Goal: Transaction & Acquisition: Purchase product/service

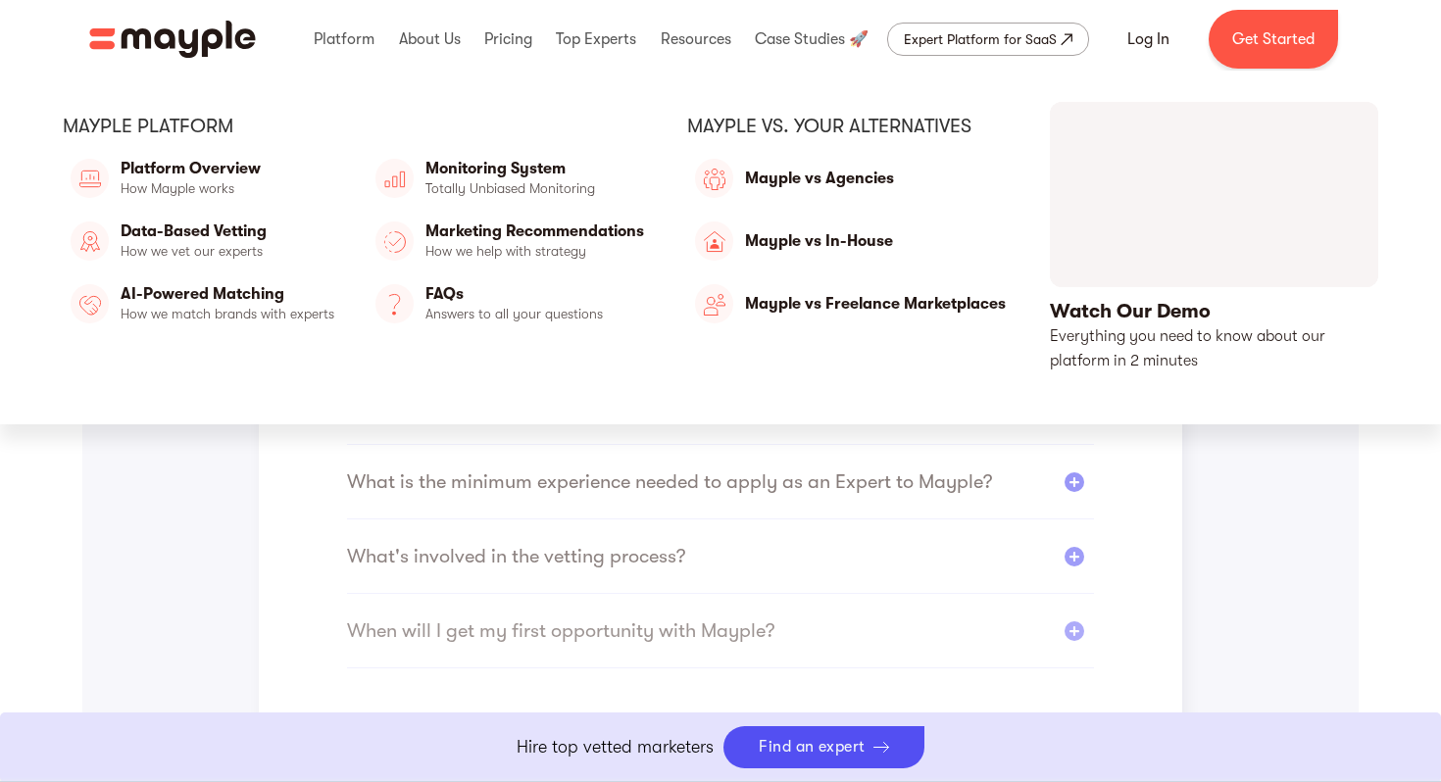
scroll to position [568, 0]
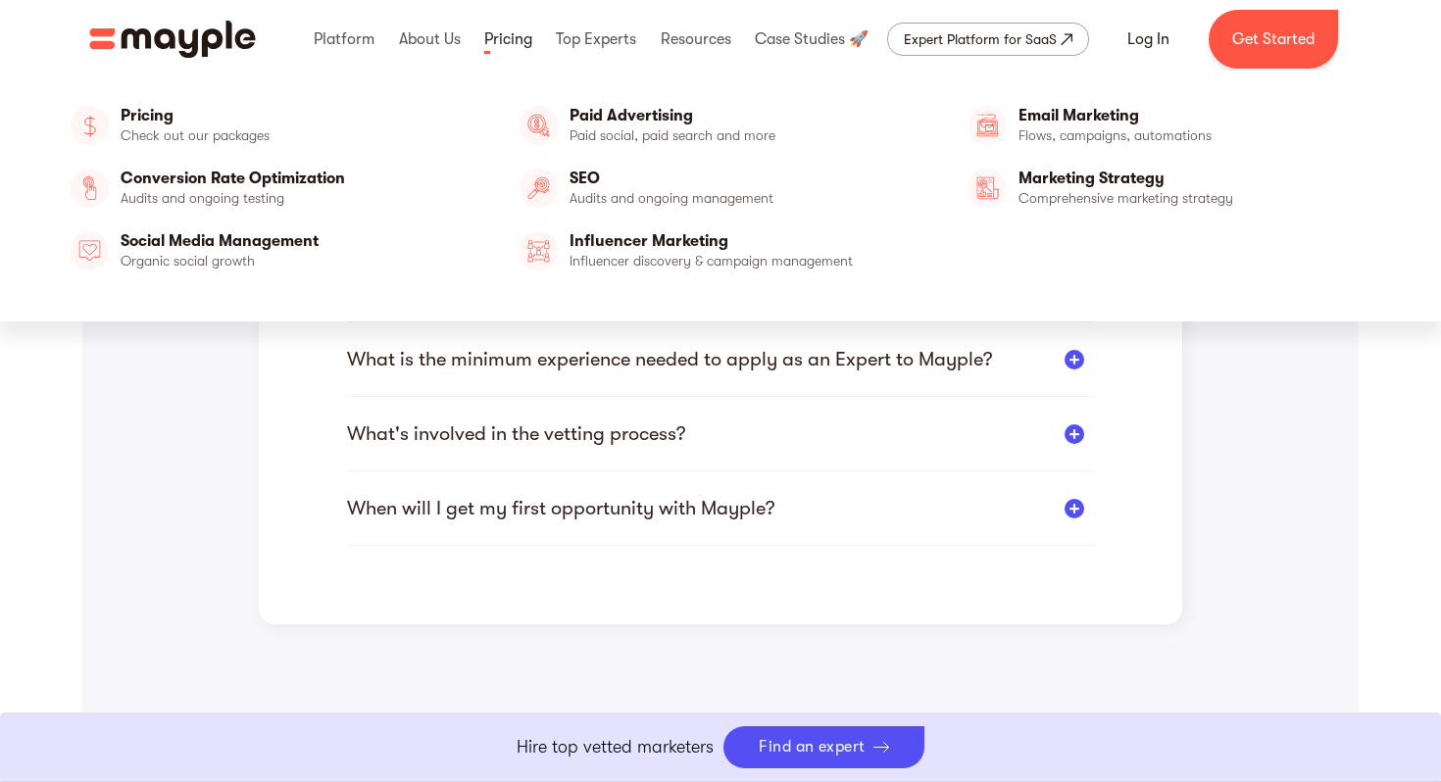
click at [524, 31] on link at bounding box center [508, 39] width 58 height 63
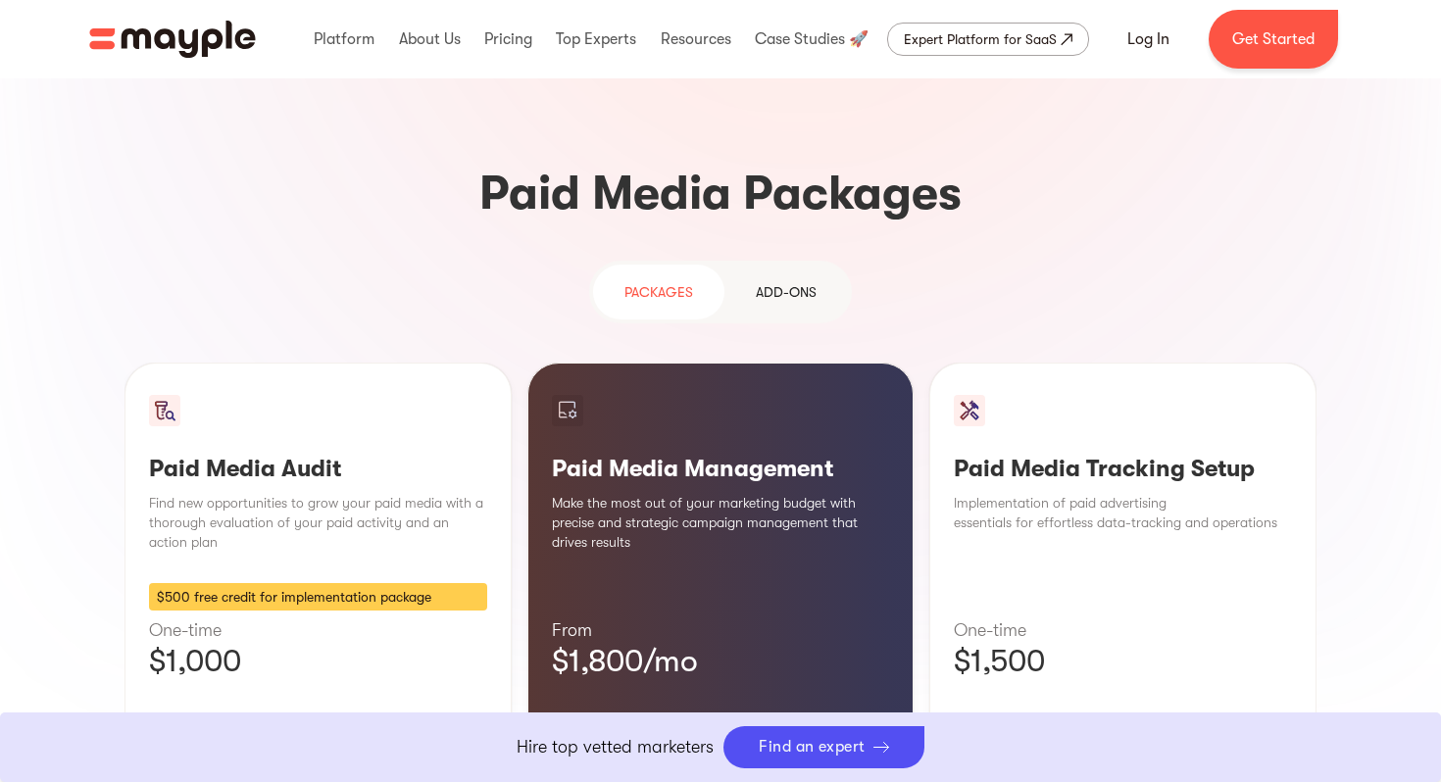
scroll to position [1743, 0]
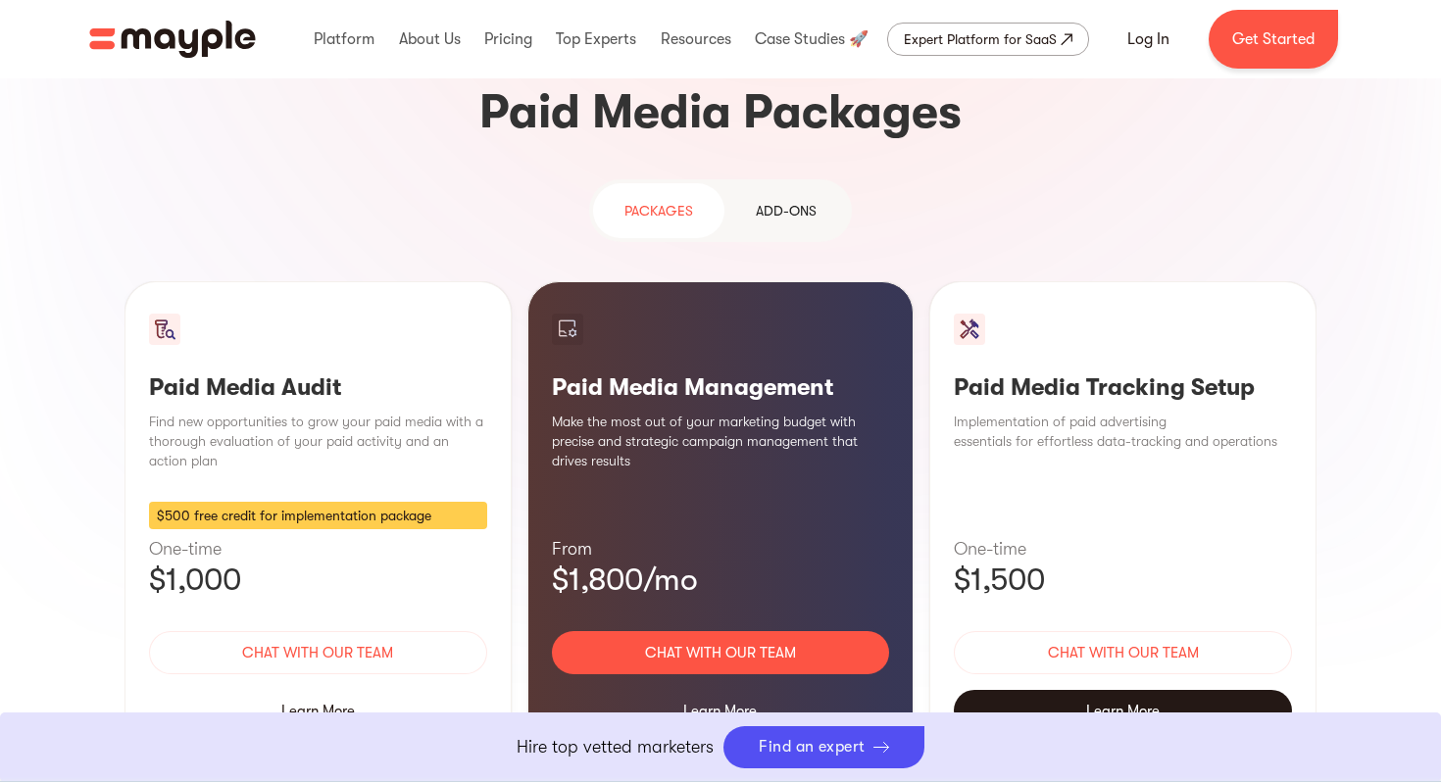
click at [1110, 690] on div "Learn More" at bounding box center [1123, 710] width 338 height 41
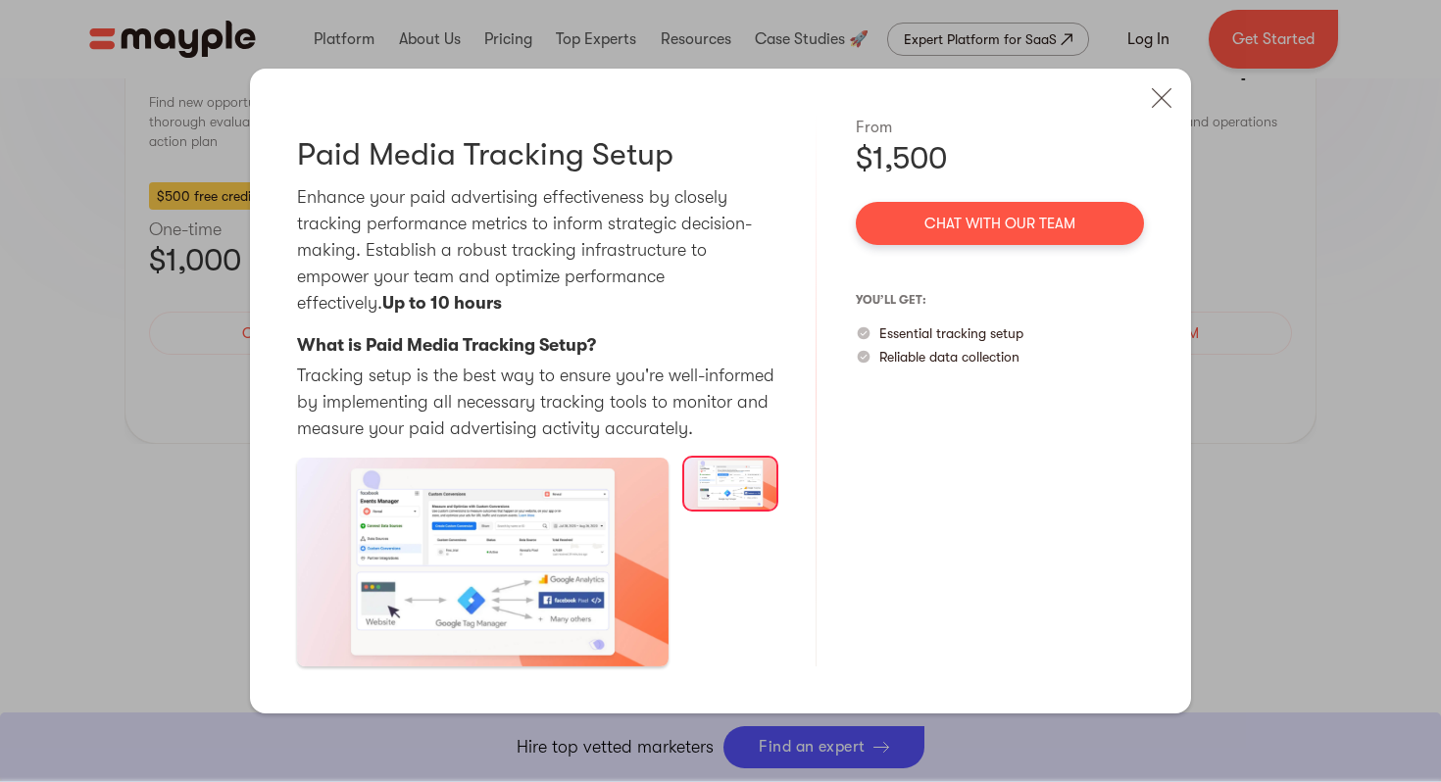
scroll to position [2246, 0]
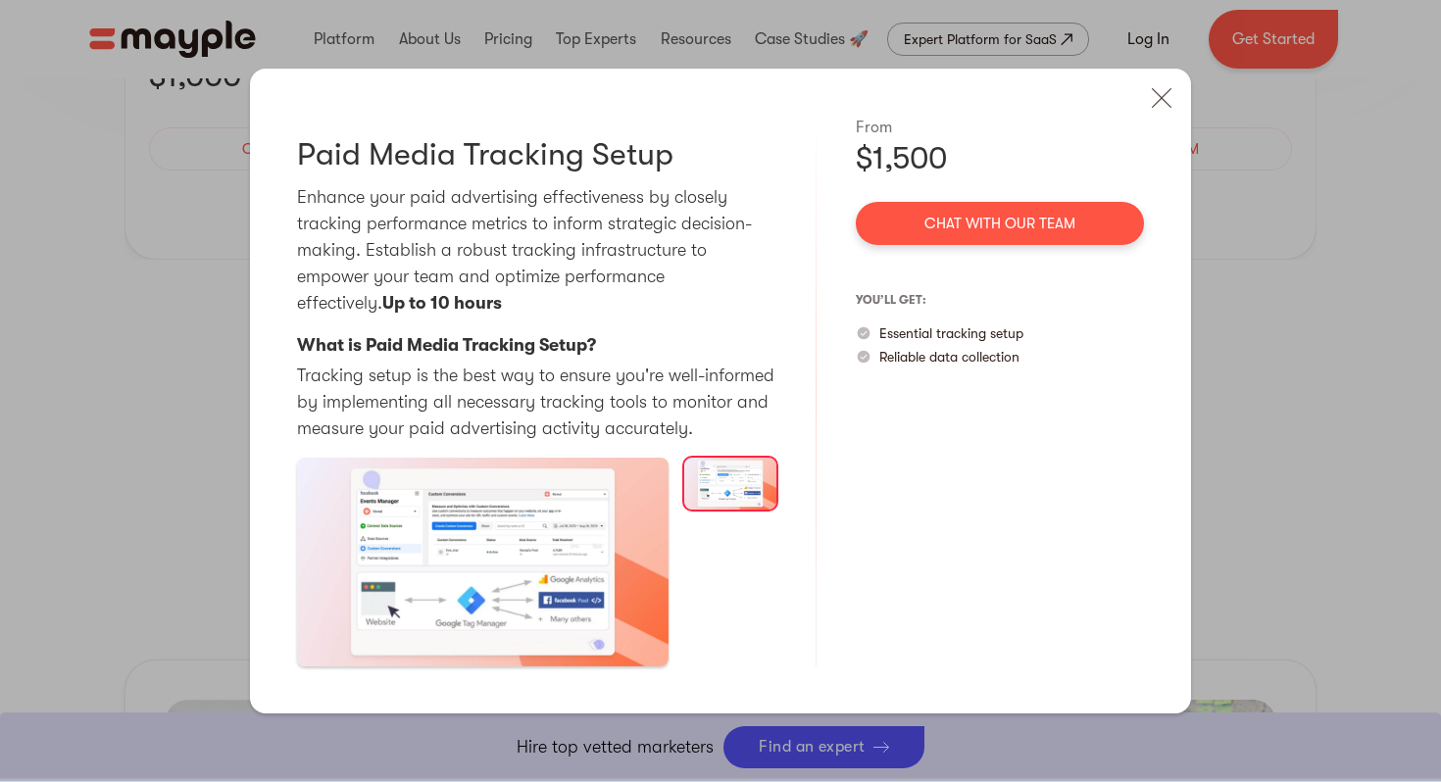
click at [1343, 252] on div "Paid Media Audit Pausing and thoroughly analyzing your activity can be of great…" at bounding box center [720, 391] width 1441 height 782
click at [1160, 102] on img at bounding box center [1161, 97] width 43 height 43
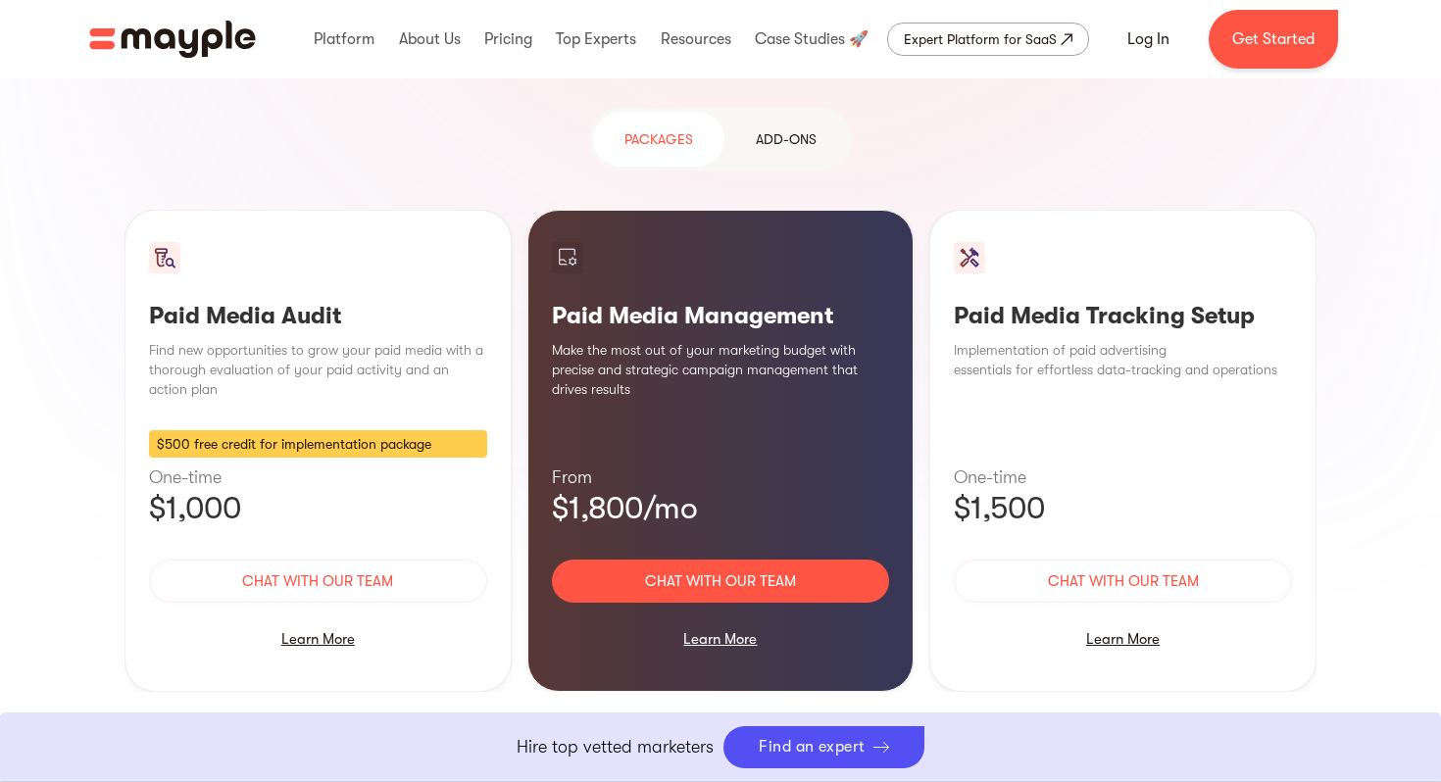
scroll to position [1650, 0]
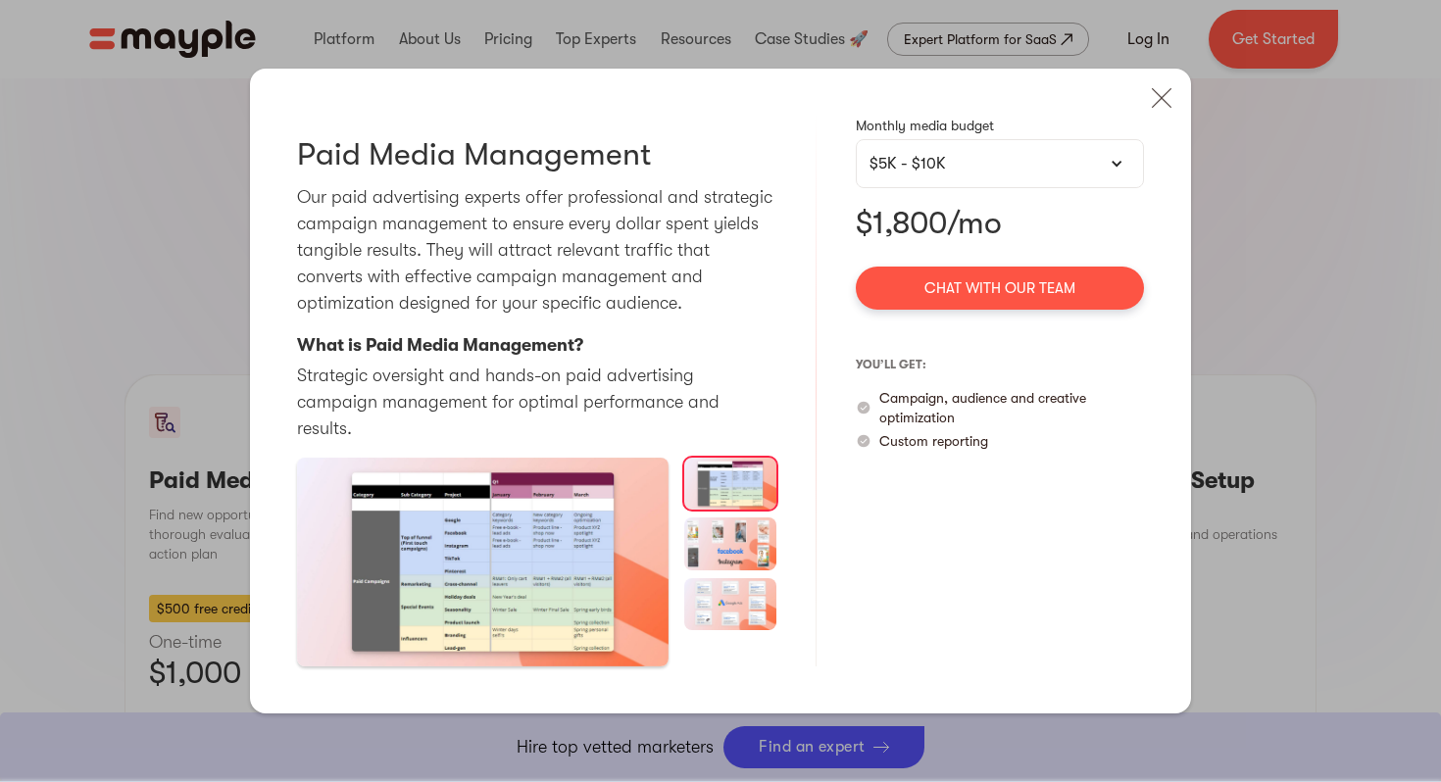
click at [1099, 135] on p "Monthly media budget" at bounding box center [1000, 126] width 288 height 20
click at [1091, 175] on div "$5K - $10K" at bounding box center [999, 164] width 261 height 24
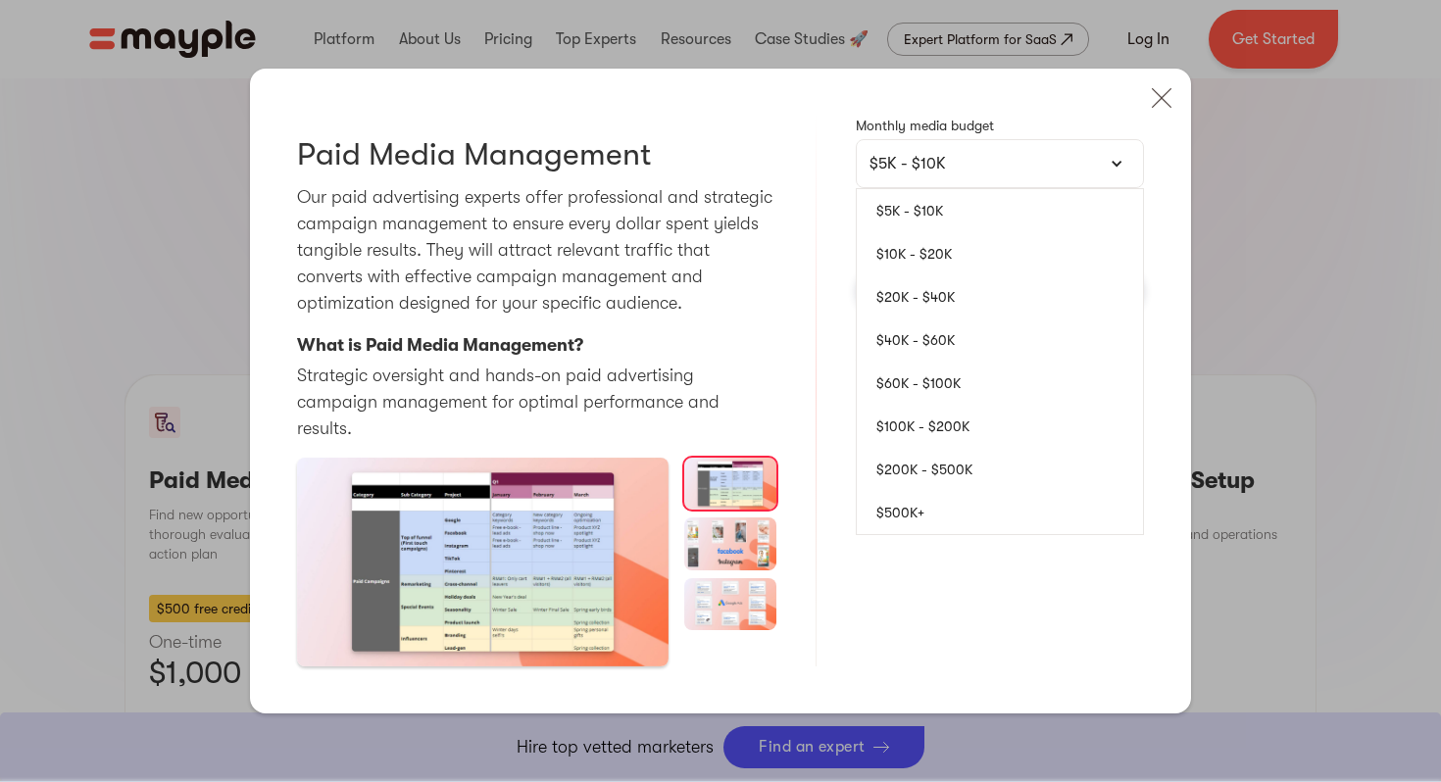
click at [1091, 175] on div "$5K - $10K" at bounding box center [999, 164] width 261 height 24
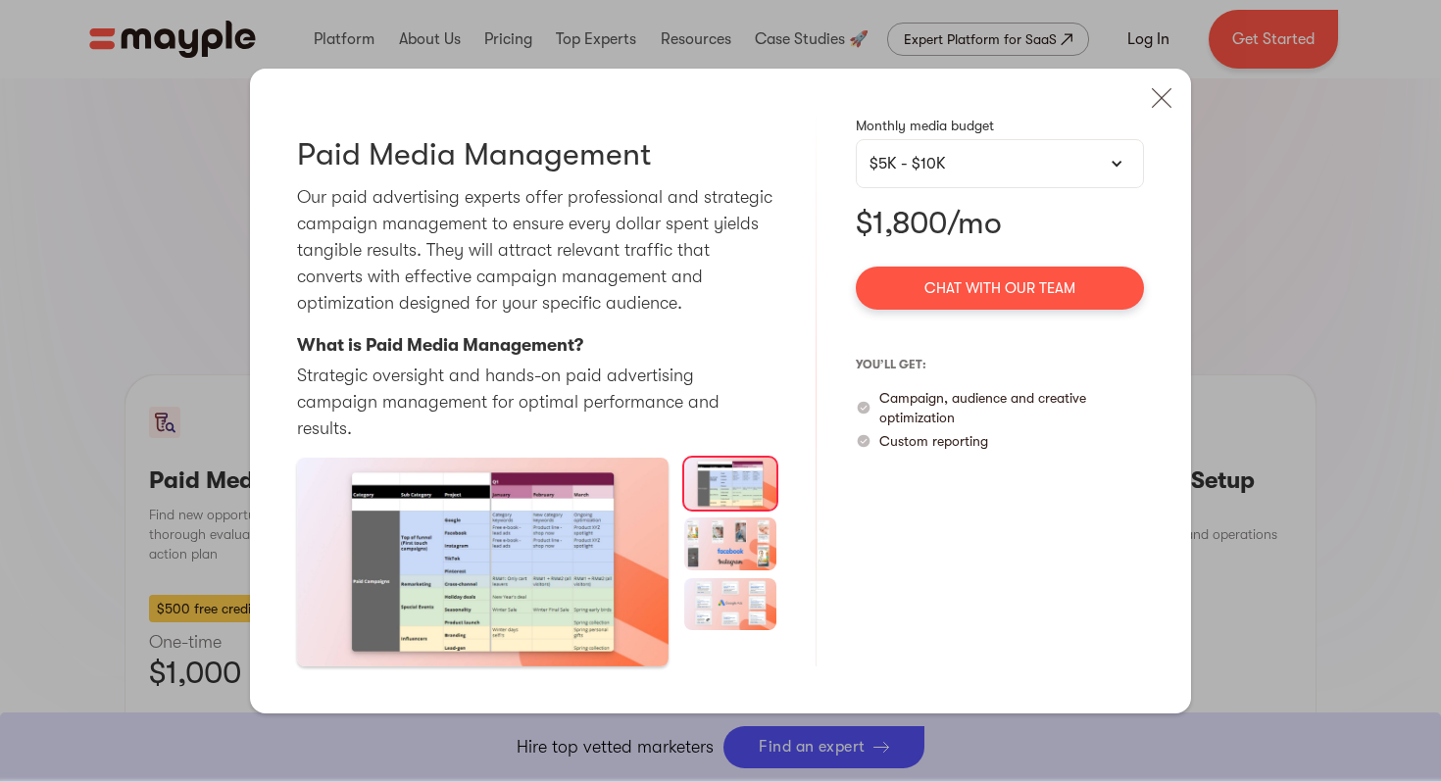
click at [1107, 175] on div "$5K - $10K" at bounding box center [999, 164] width 261 height 24
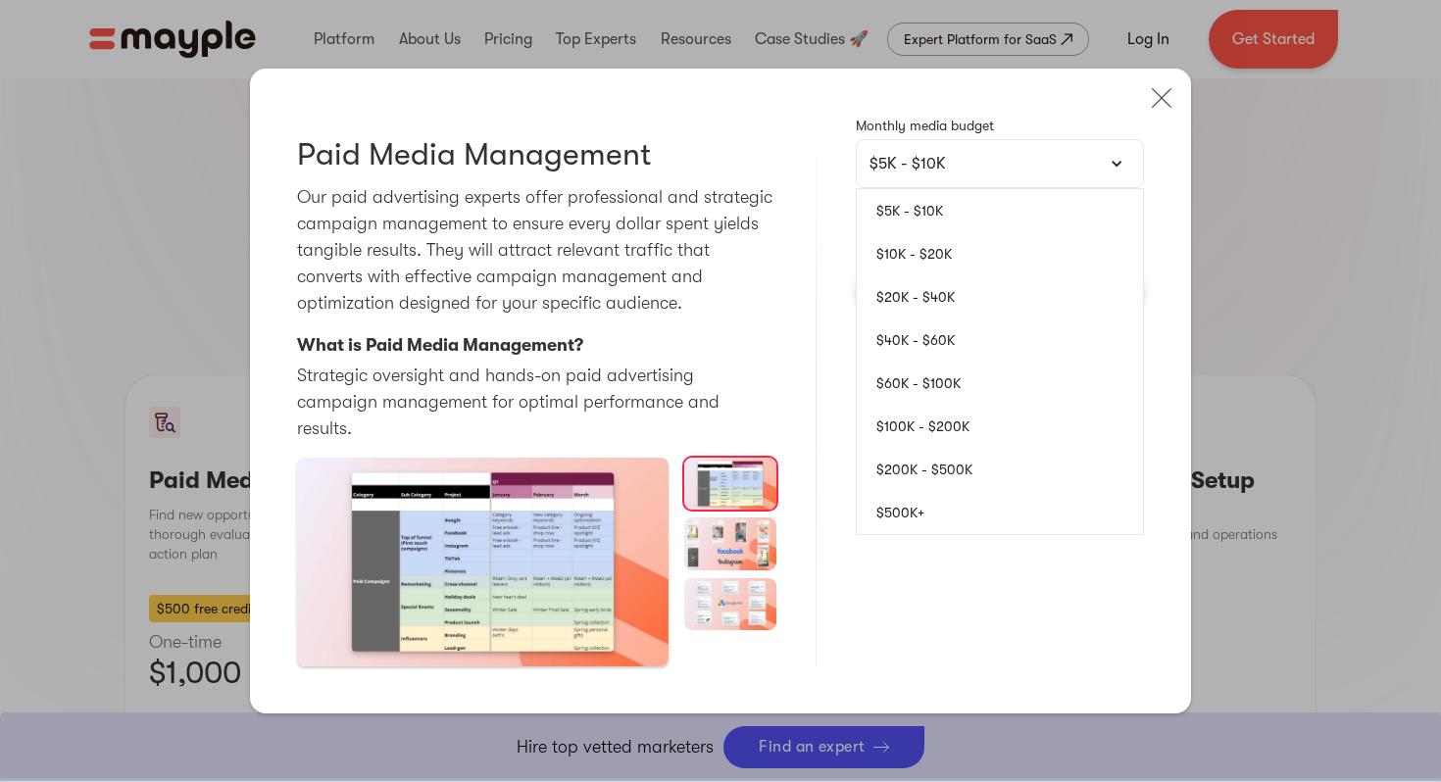
click at [1072, 267] on link "$10K - $20K" at bounding box center [1000, 253] width 286 height 43
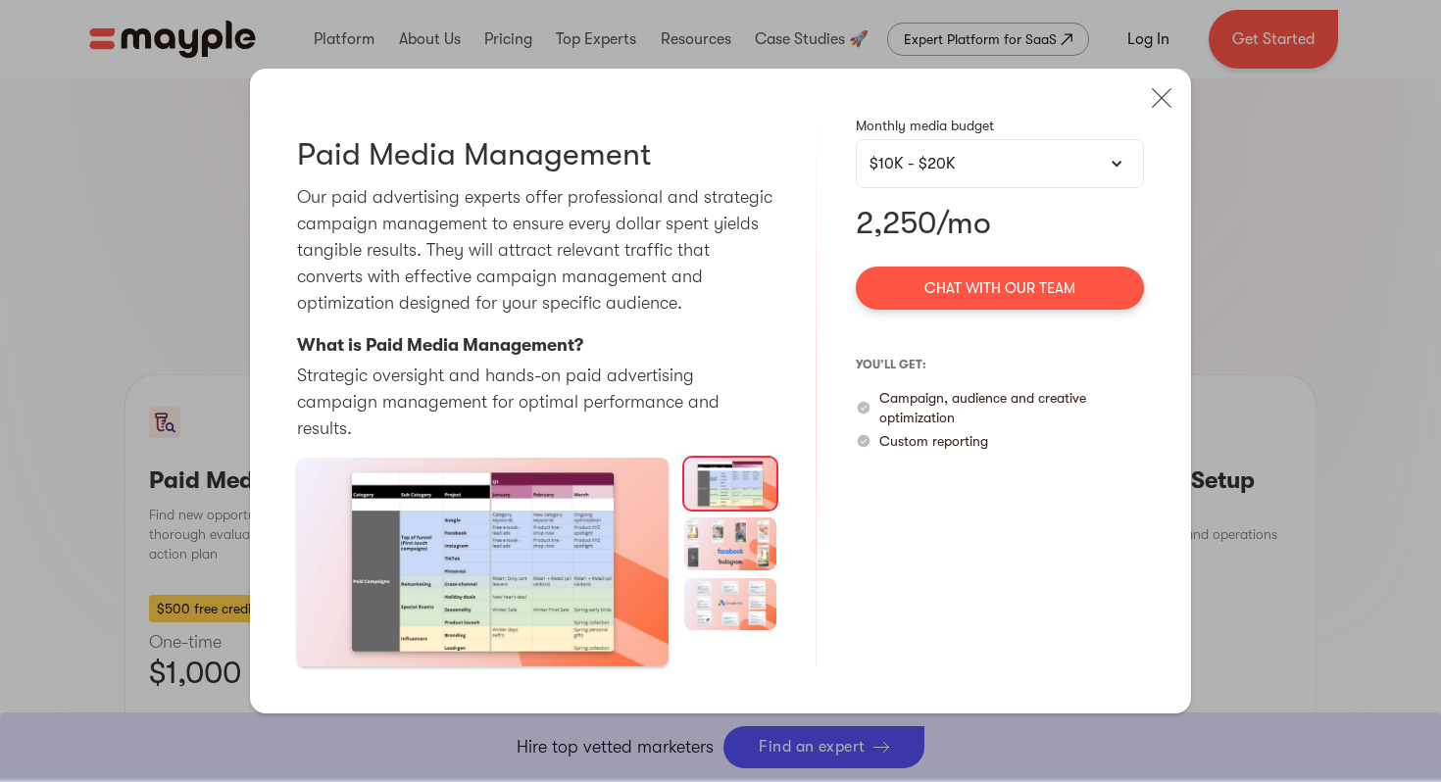
click at [1086, 188] on div "$10K - $20K" at bounding box center [1000, 163] width 288 height 49
click at [1091, 170] on div "$10K - $20K" at bounding box center [999, 164] width 261 height 24
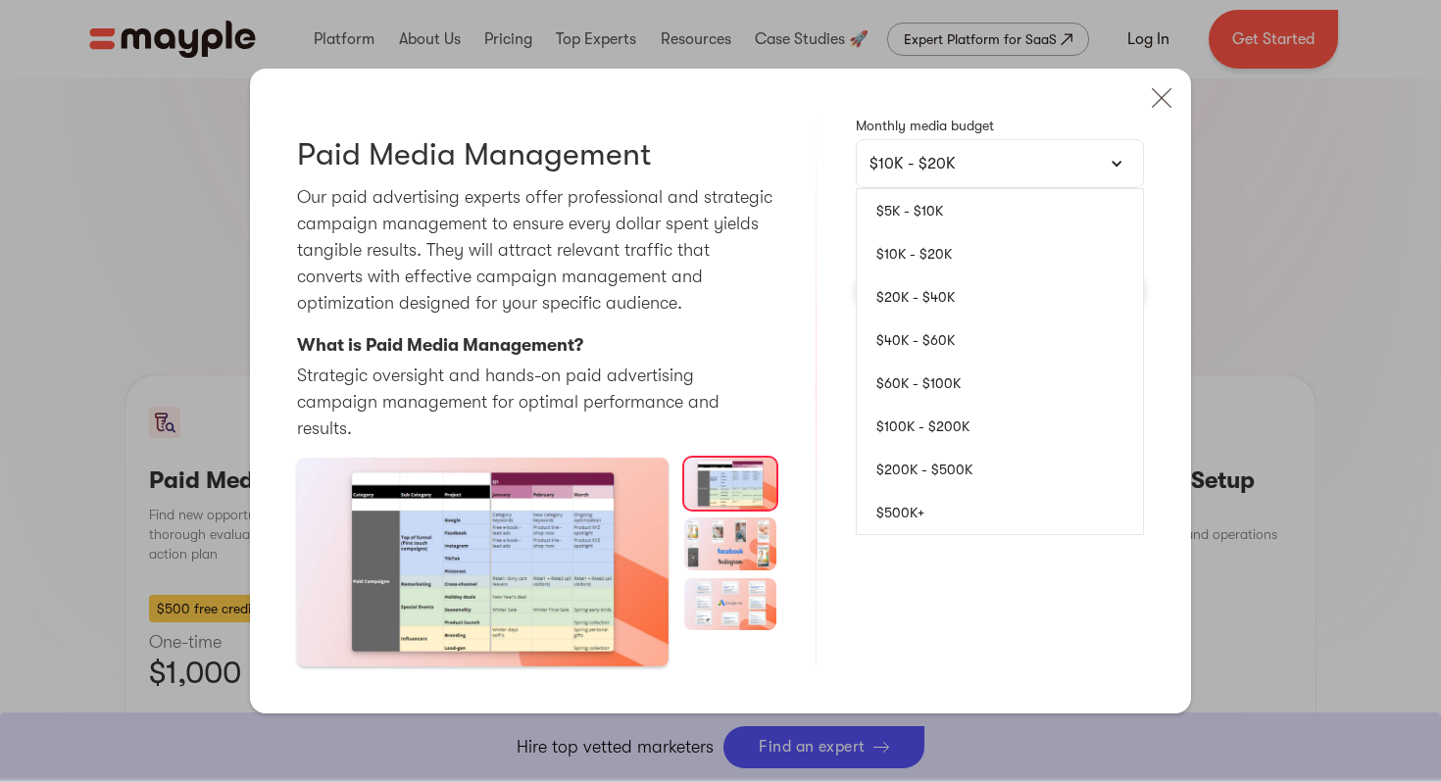
click at [1054, 305] on link "$20K - $40K" at bounding box center [1000, 296] width 286 height 43
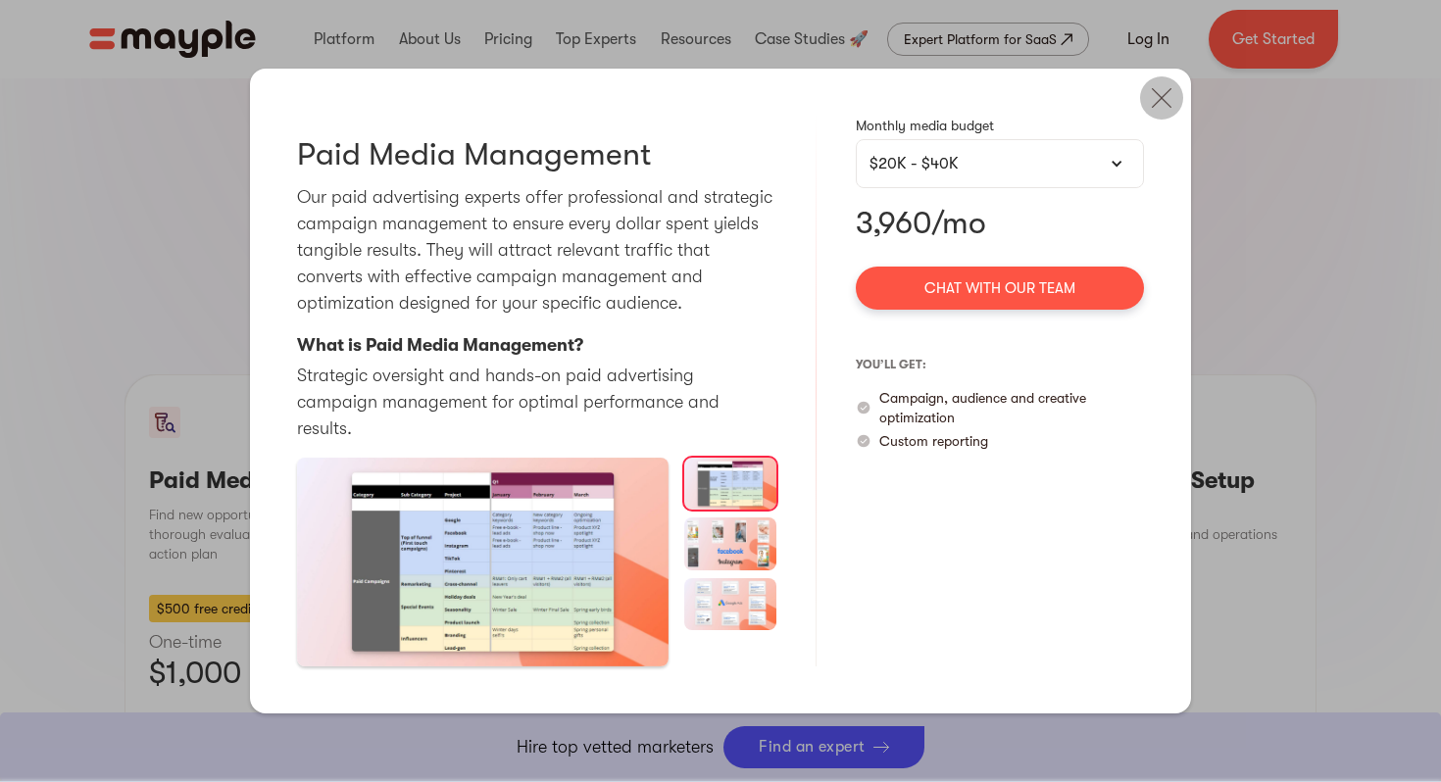
click at [1155, 111] on img at bounding box center [1161, 97] width 43 height 43
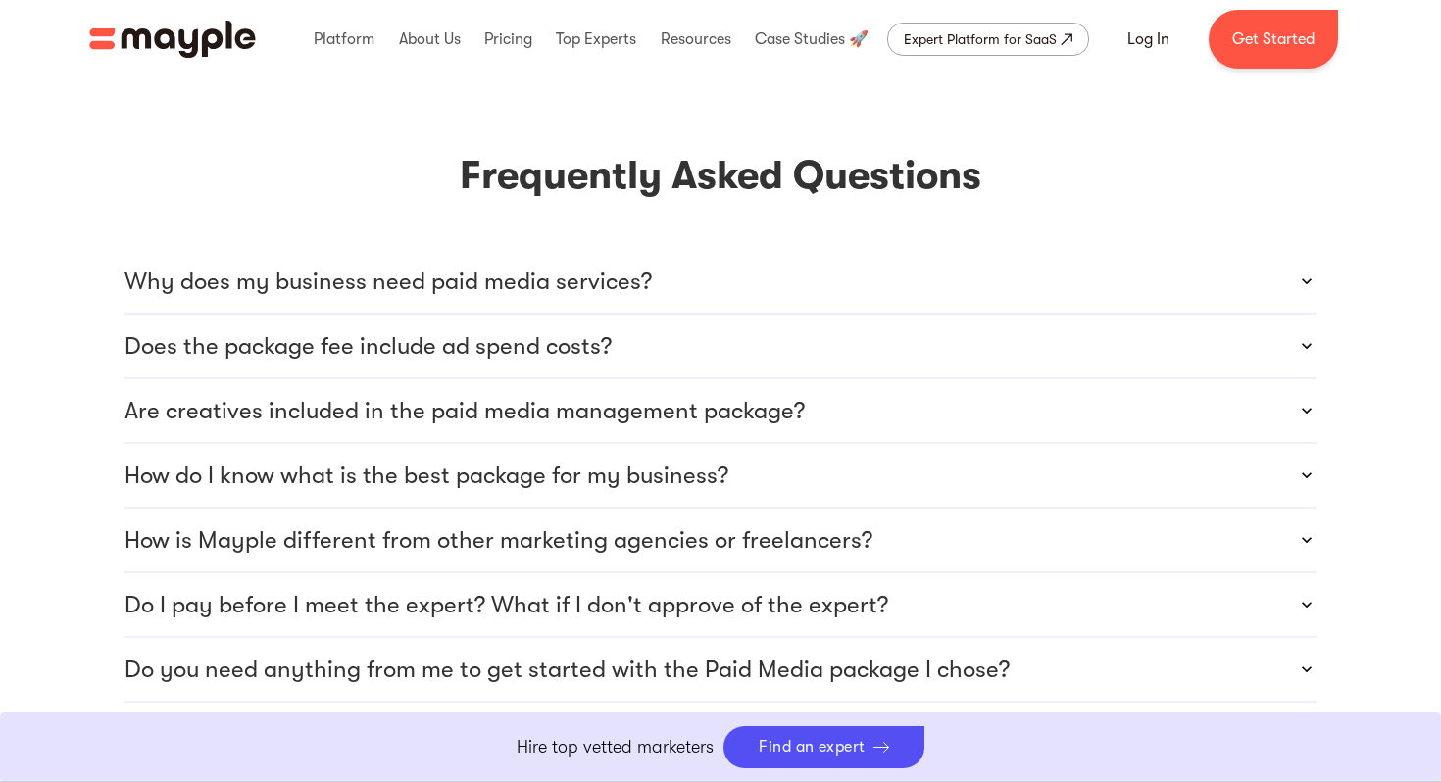
scroll to position [5395, 0]
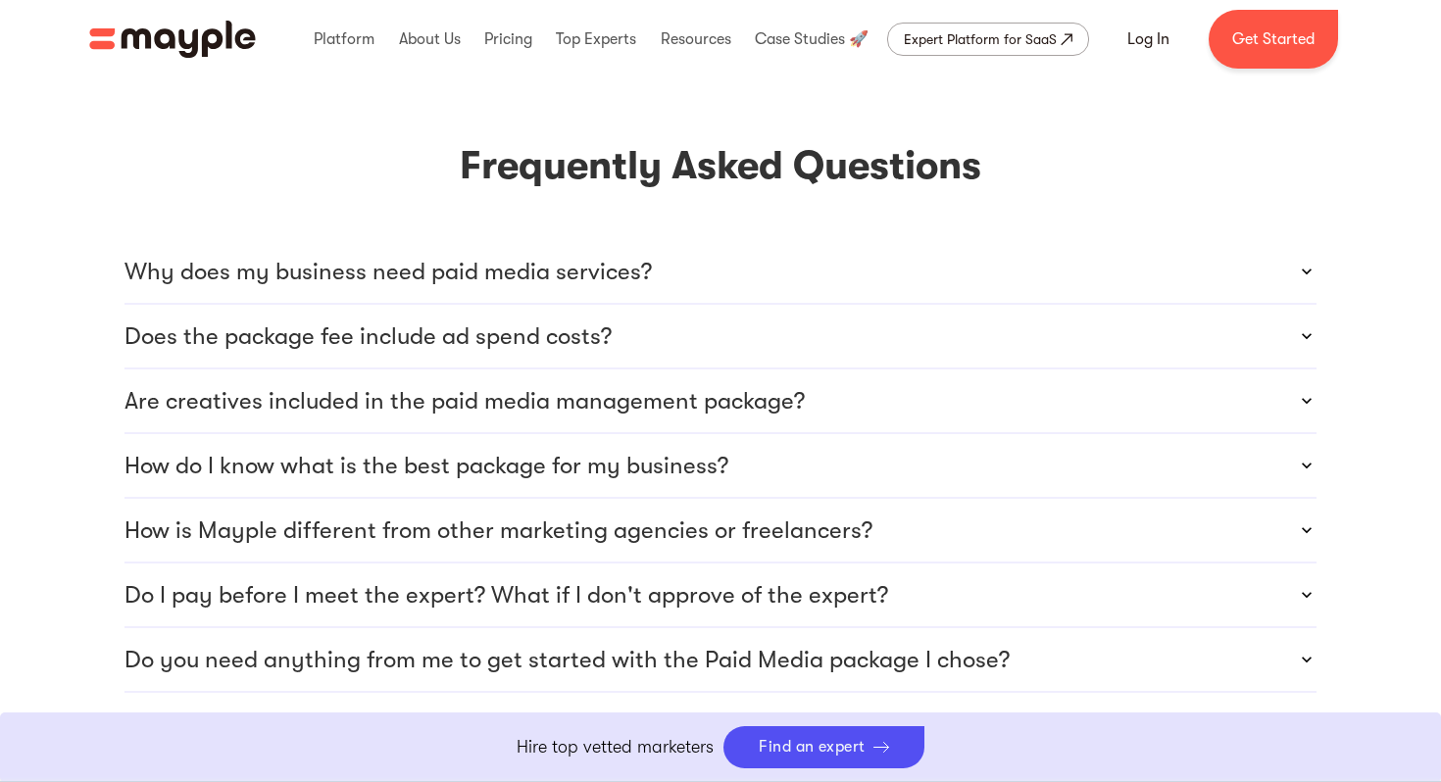
click at [583, 321] on p "Does the package fee include ad spend costs?" at bounding box center [367, 336] width 487 height 31
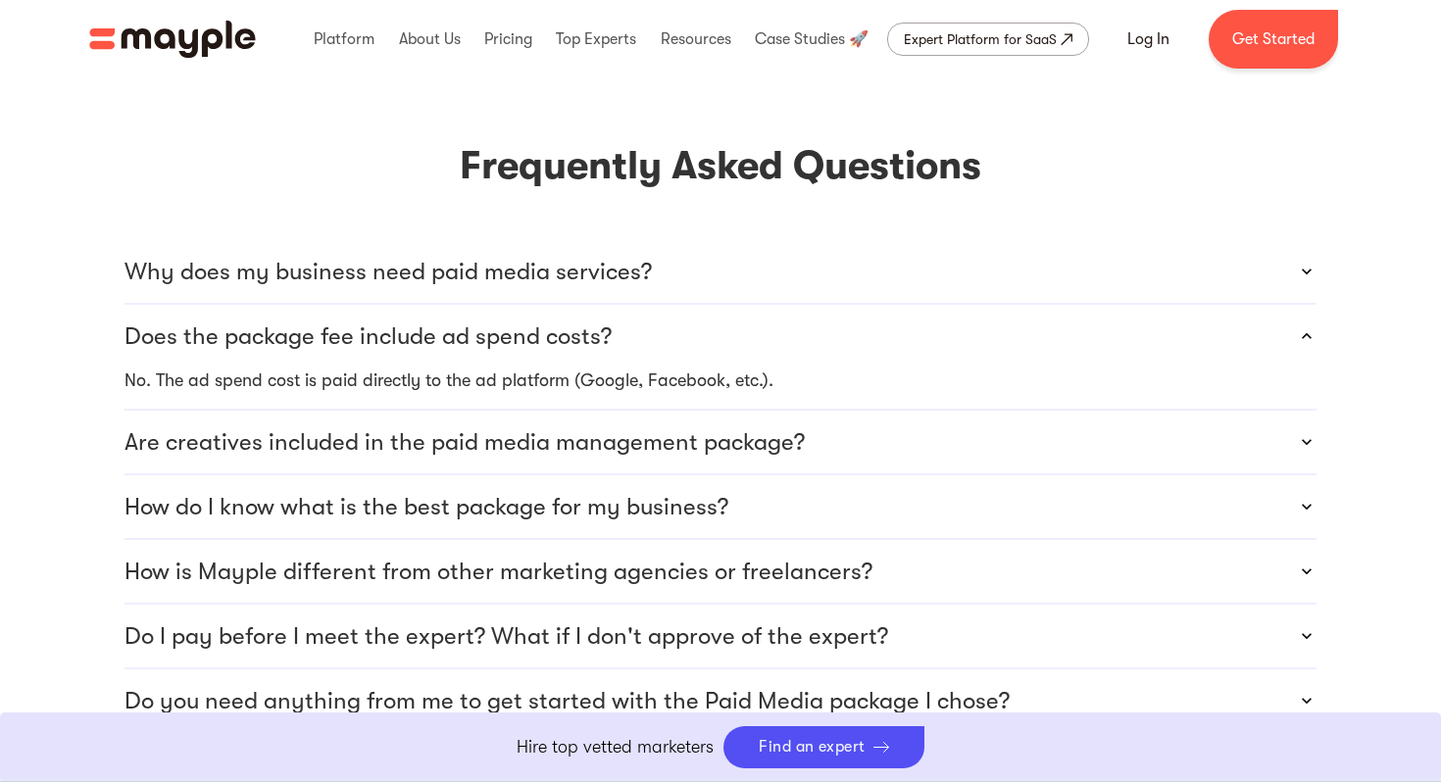
click at [583, 321] on p "Does the package fee include ad spend costs?" at bounding box center [367, 336] width 487 height 31
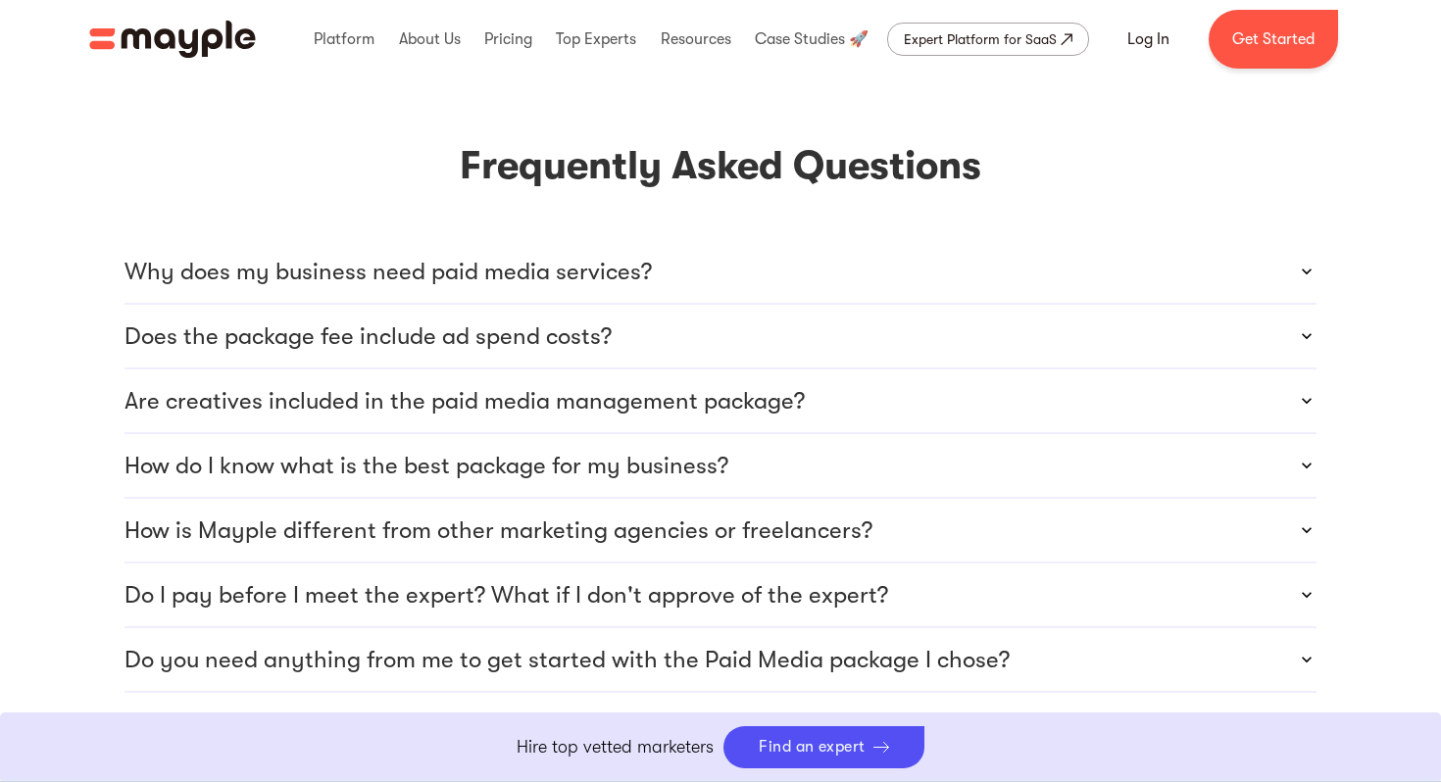
click at [557, 385] on p "Are creatives included in the paid media management package?" at bounding box center [464, 400] width 680 height 31
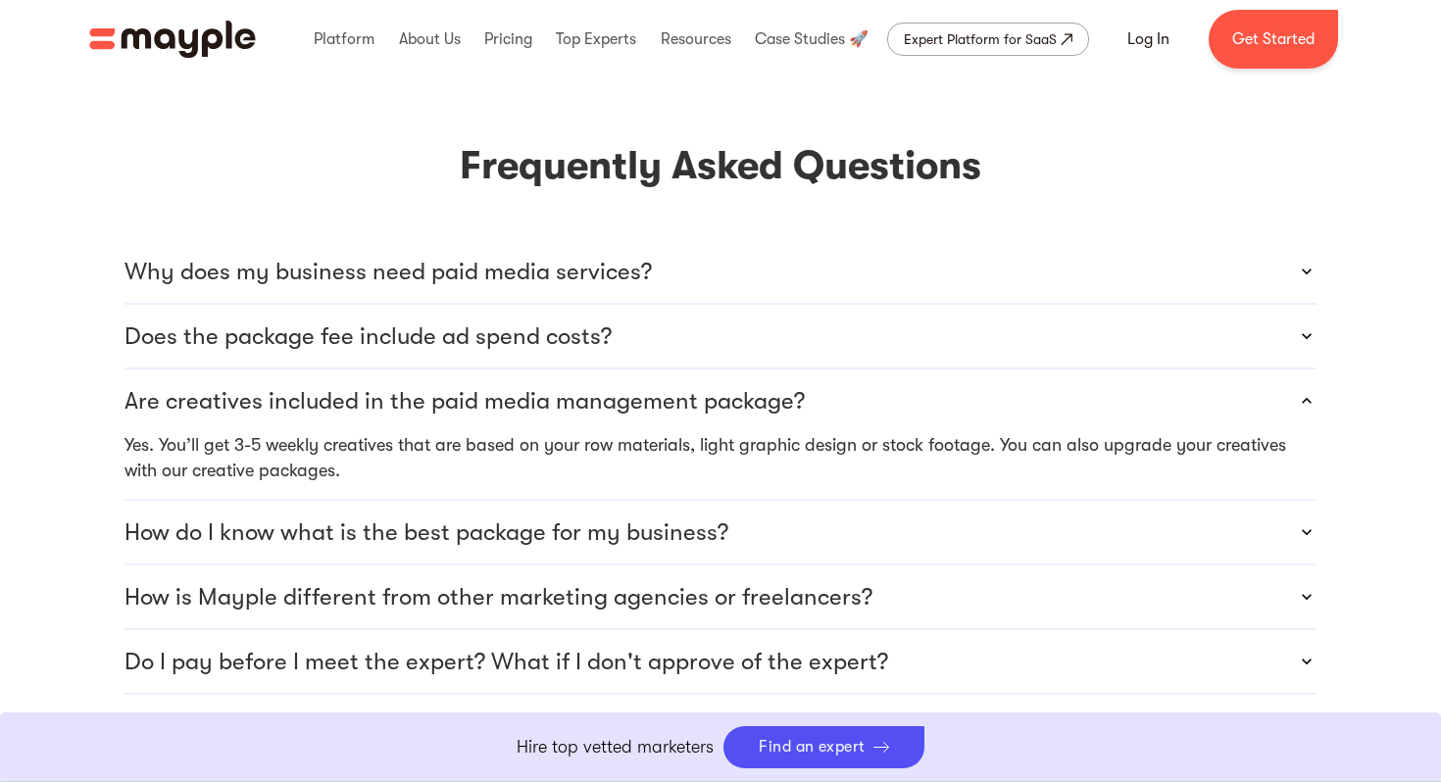
click at [513, 501] on div "How do I know what is the best package for my business?" at bounding box center [720, 532] width 1192 height 63
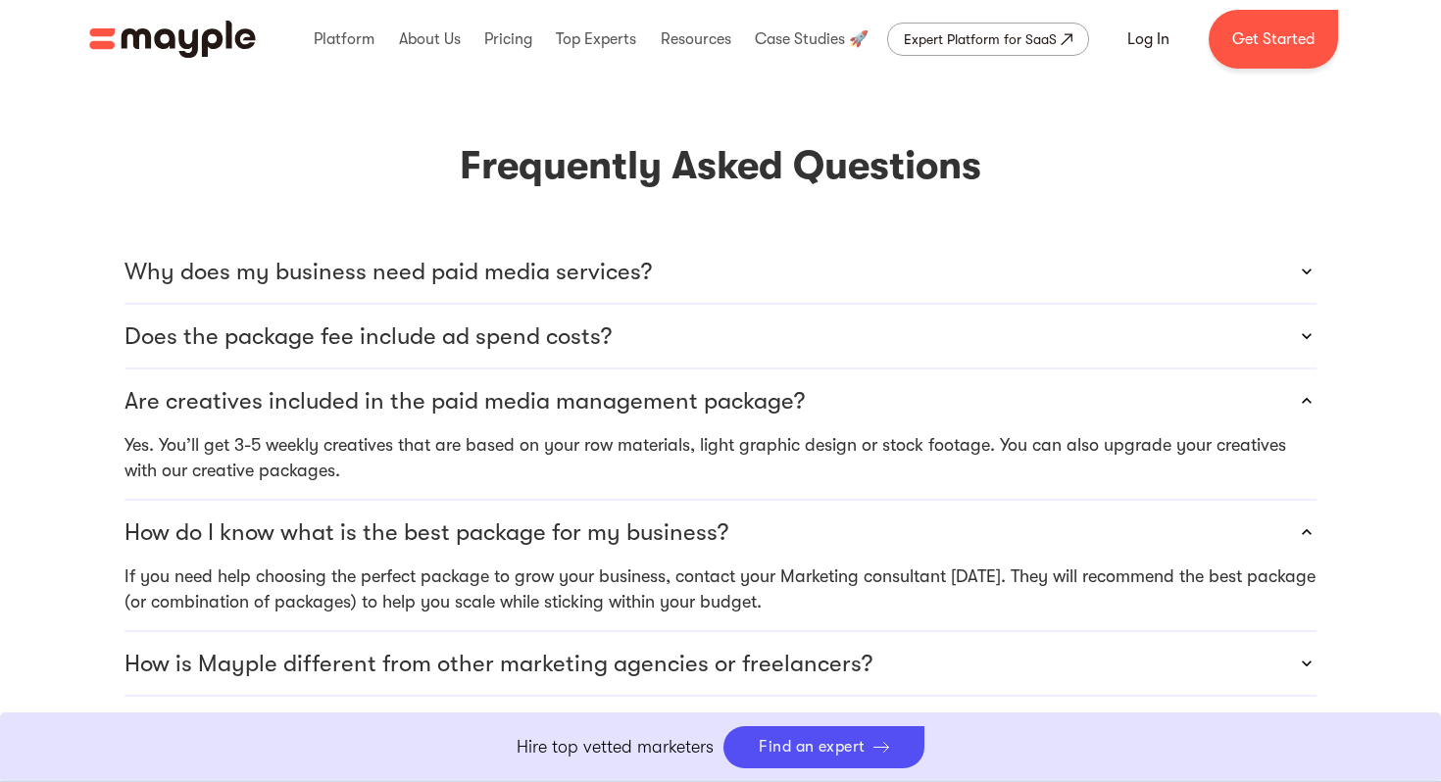
click at [480, 632] on div "How is Mayple different from other marketing agencies or freelancers?" at bounding box center [720, 663] width 1192 height 63
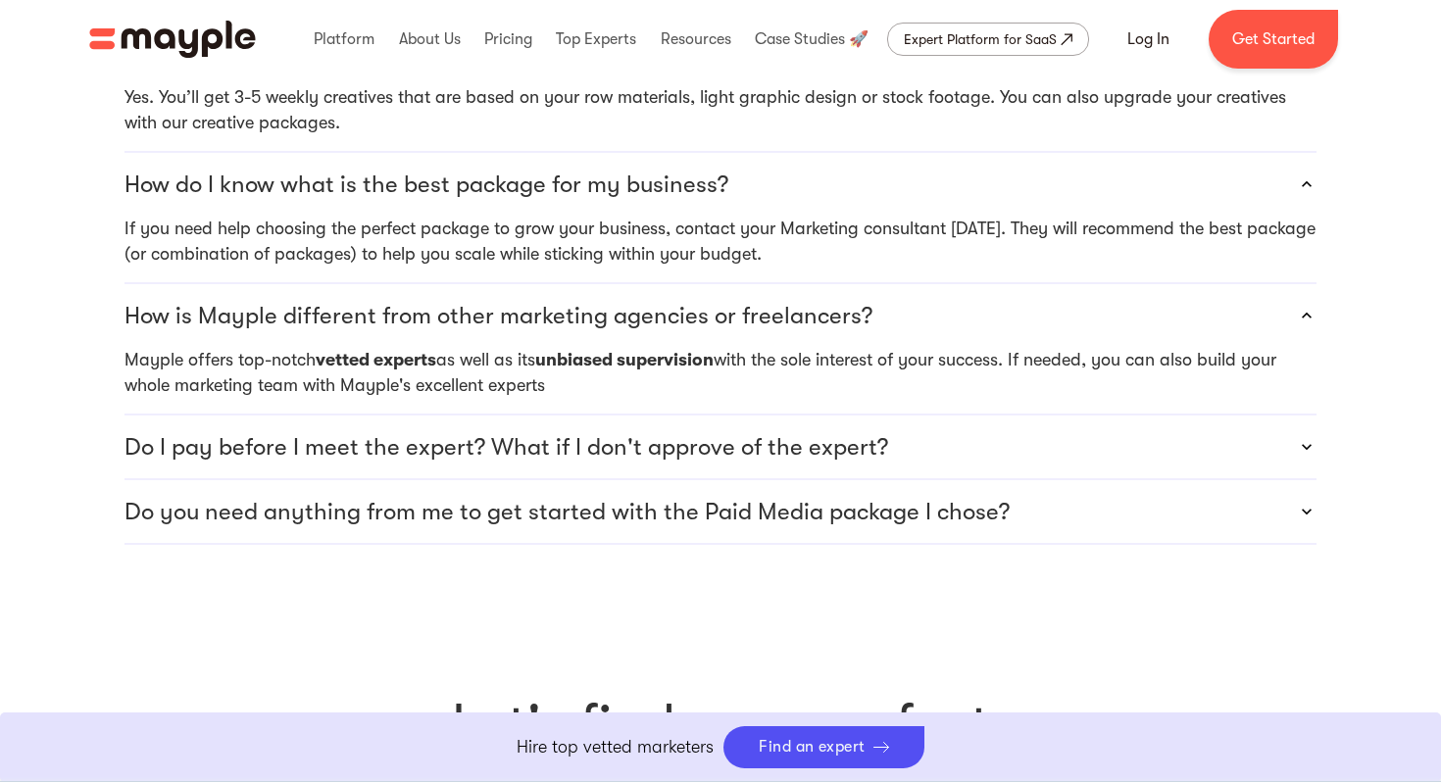
scroll to position [5745, 0]
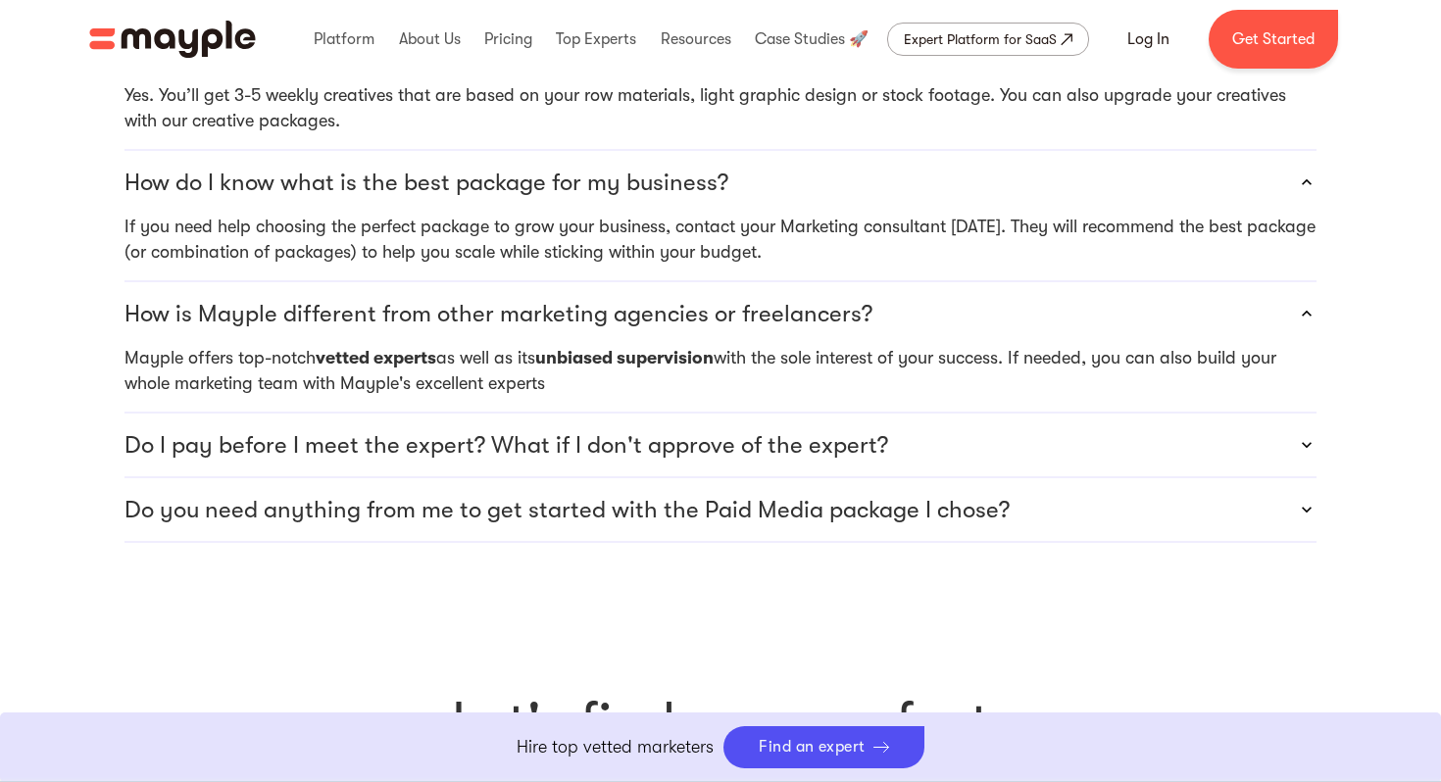
click at [502, 414] on div "Do I pay before I meet the expert? What if I don't approve of the expert?" at bounding box center [720, 445] width 1192 height 63
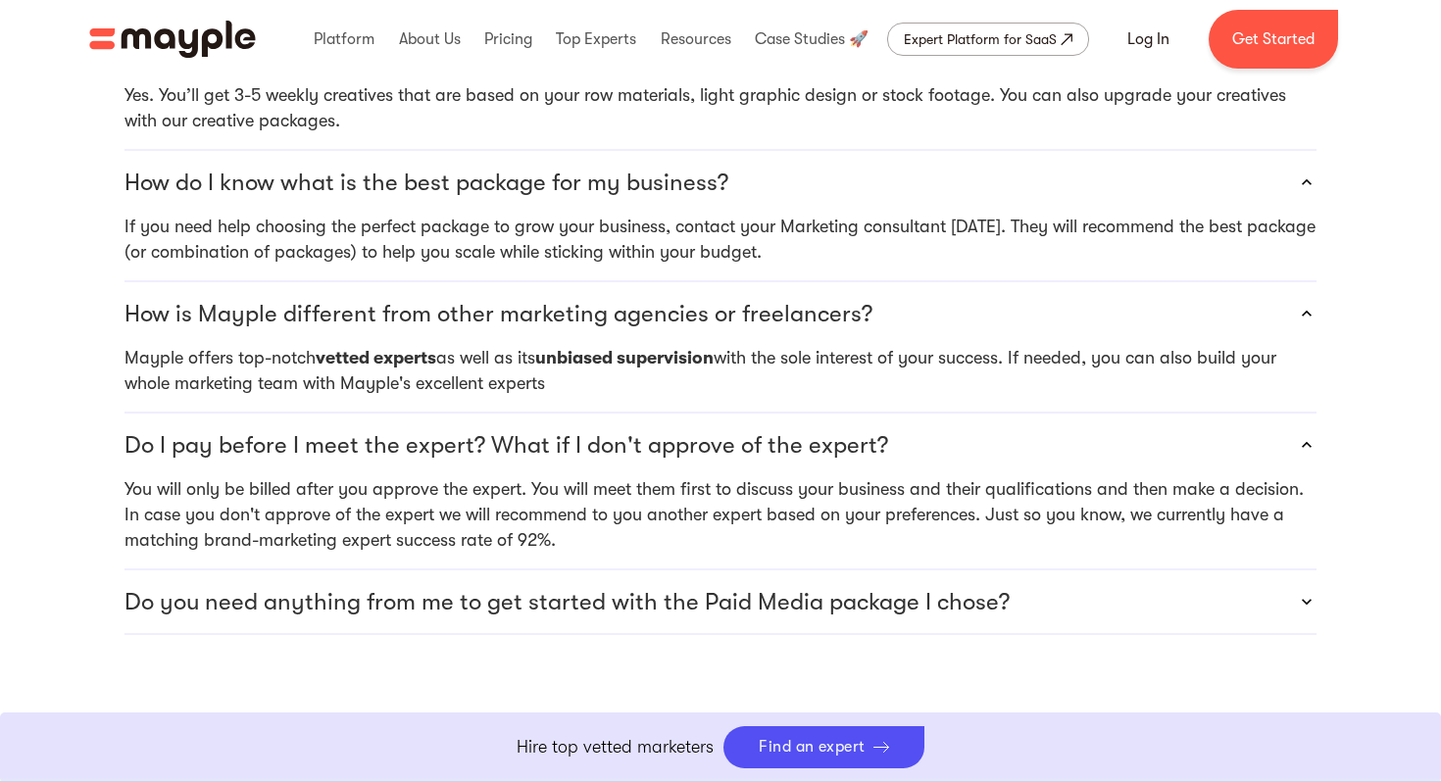
click at [466, 586] on p "Do you need anything from me to get started with the Paid Media package I chose?" at bounding box center [566, 601] width 885 height 31
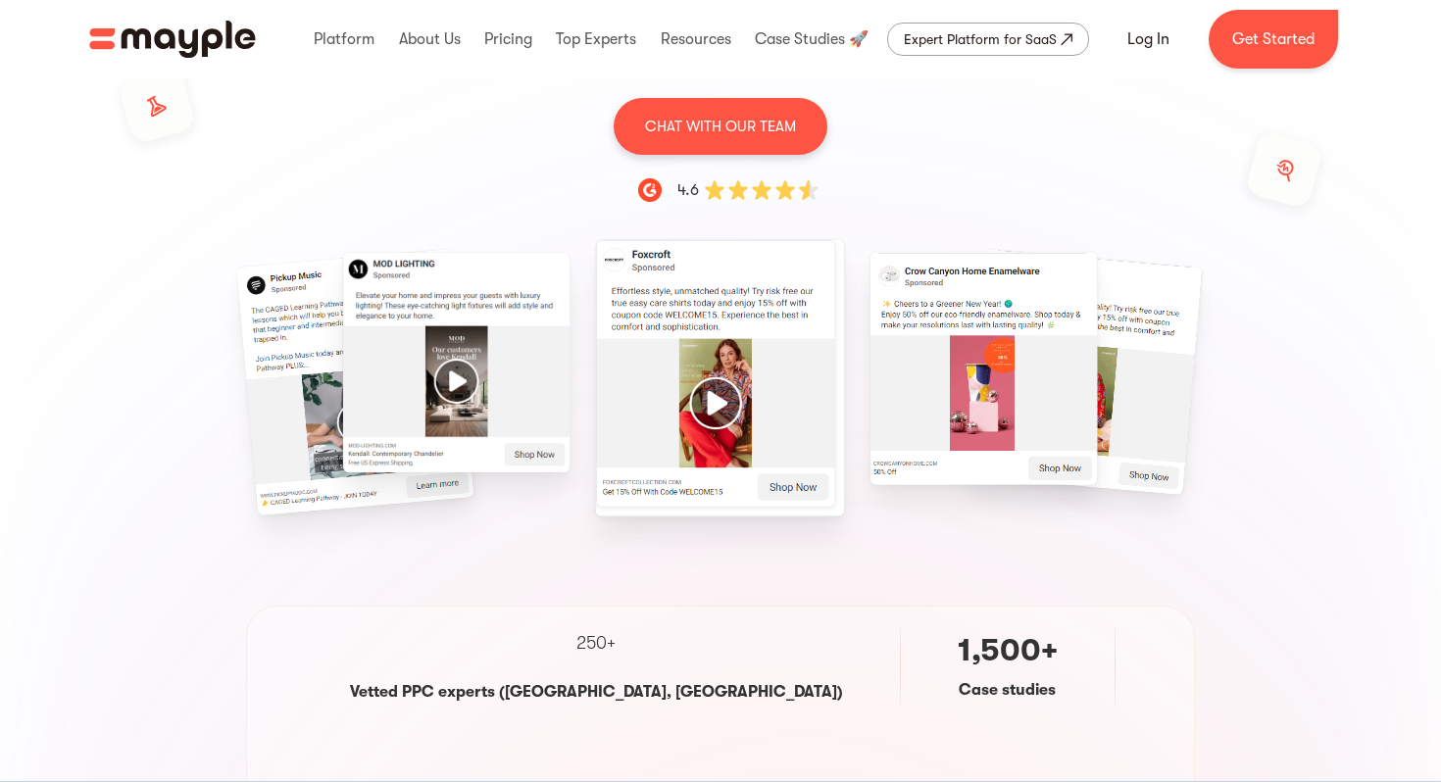
scroll to position [0, 0]
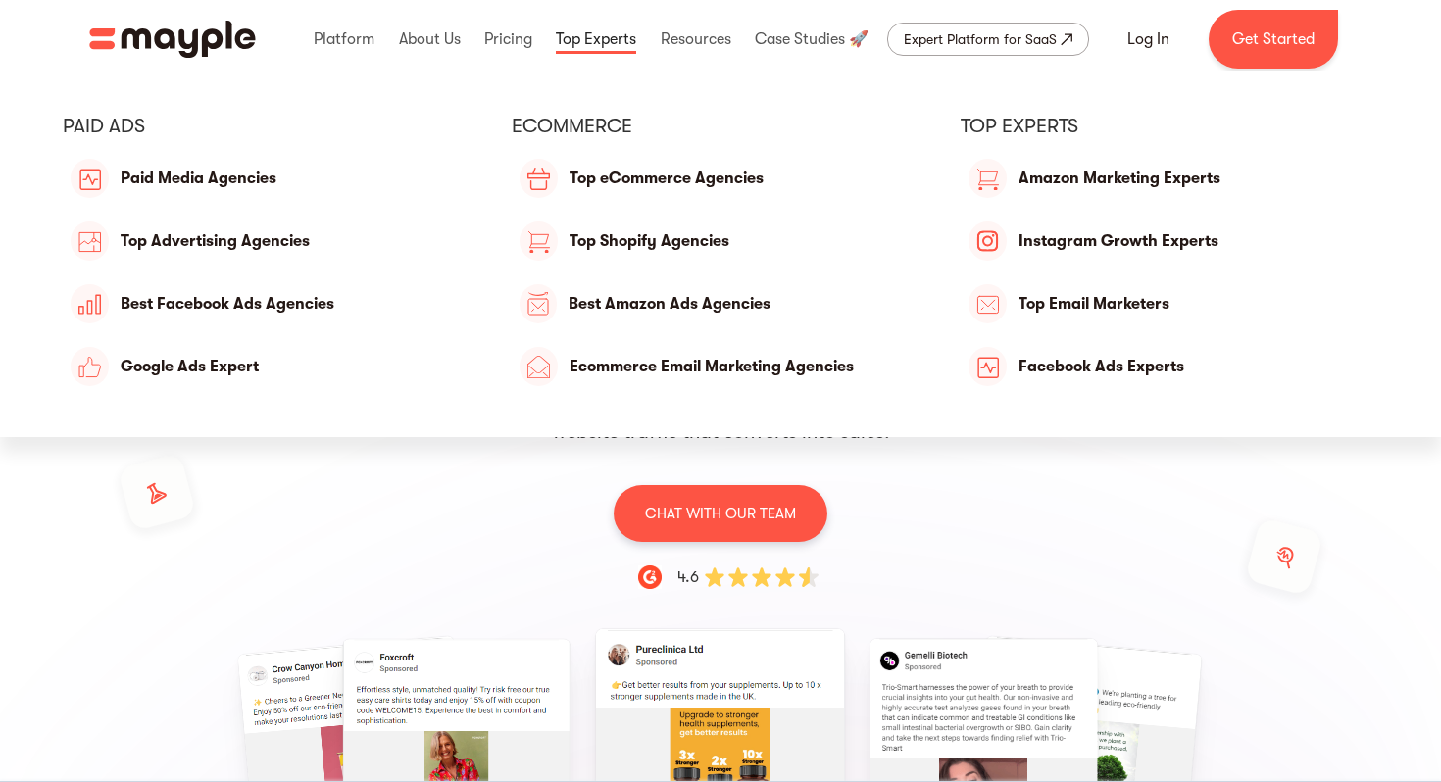
click at [617, 40] on link at bounding box center [596, 39] width 90 height 63
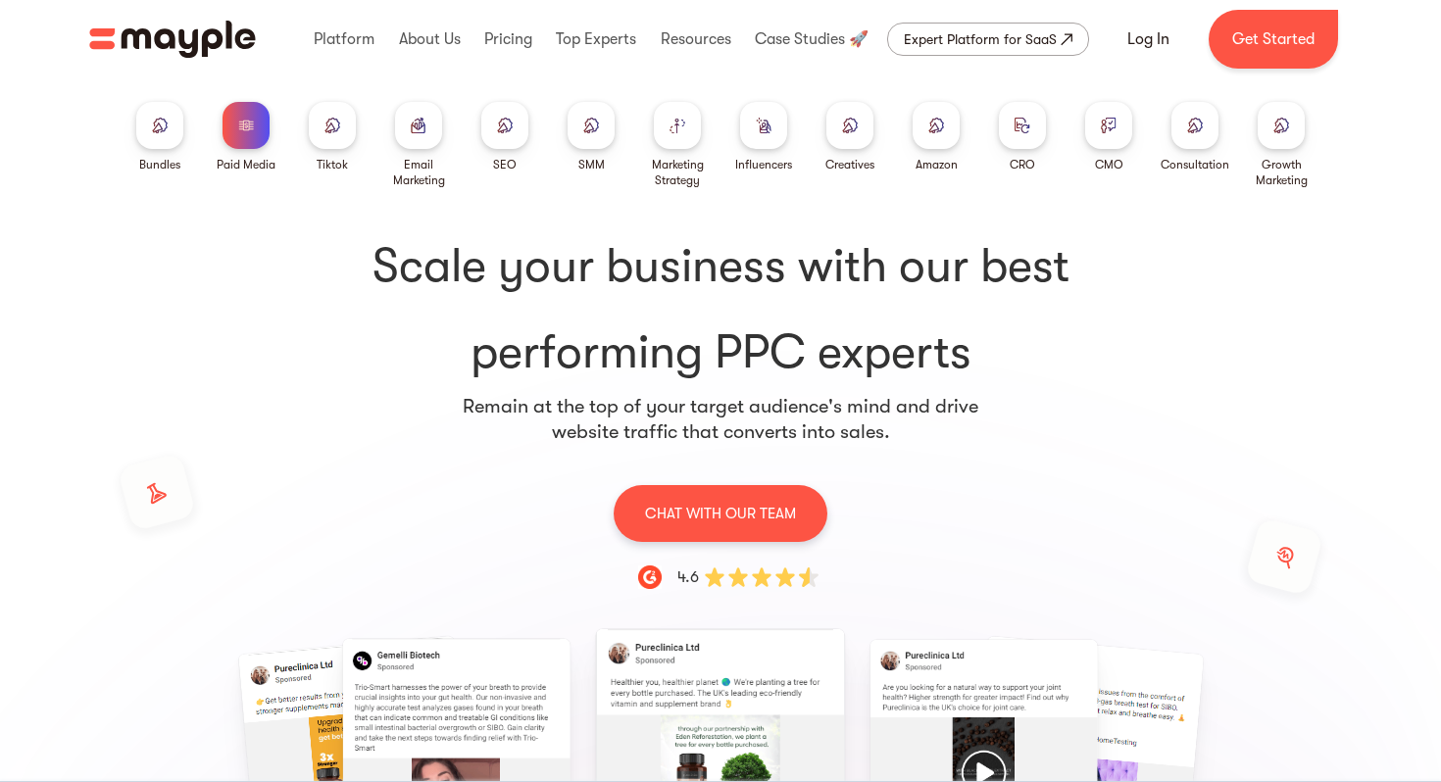
click at [474, 345] on h1 "Scale your business with our best performing PPC experts" at bounding box center [720, 309] width 1192 height 149
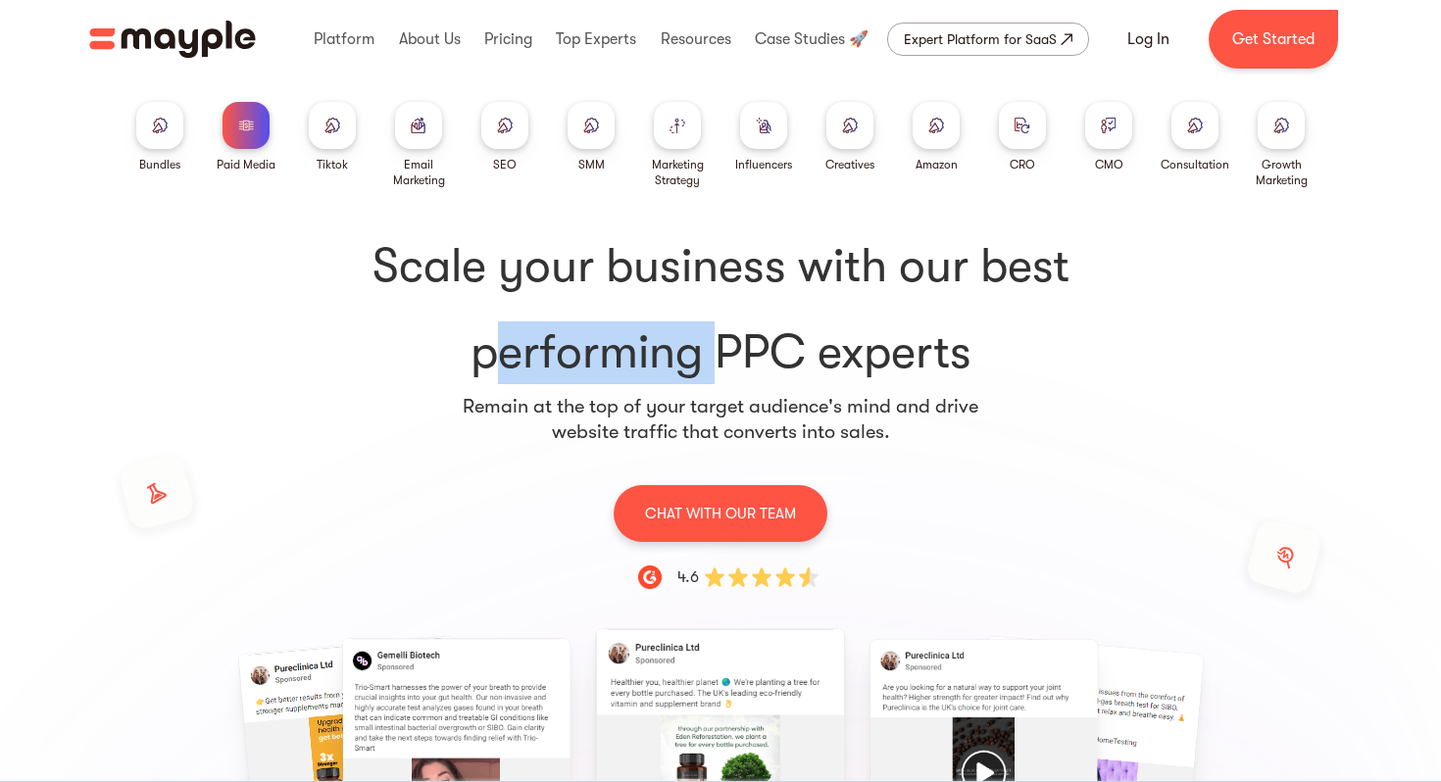
click at [474, 345] on h1 "Scale your business with our best performing PPC experts" at bounding box center [720, 309] width 1192 height 149
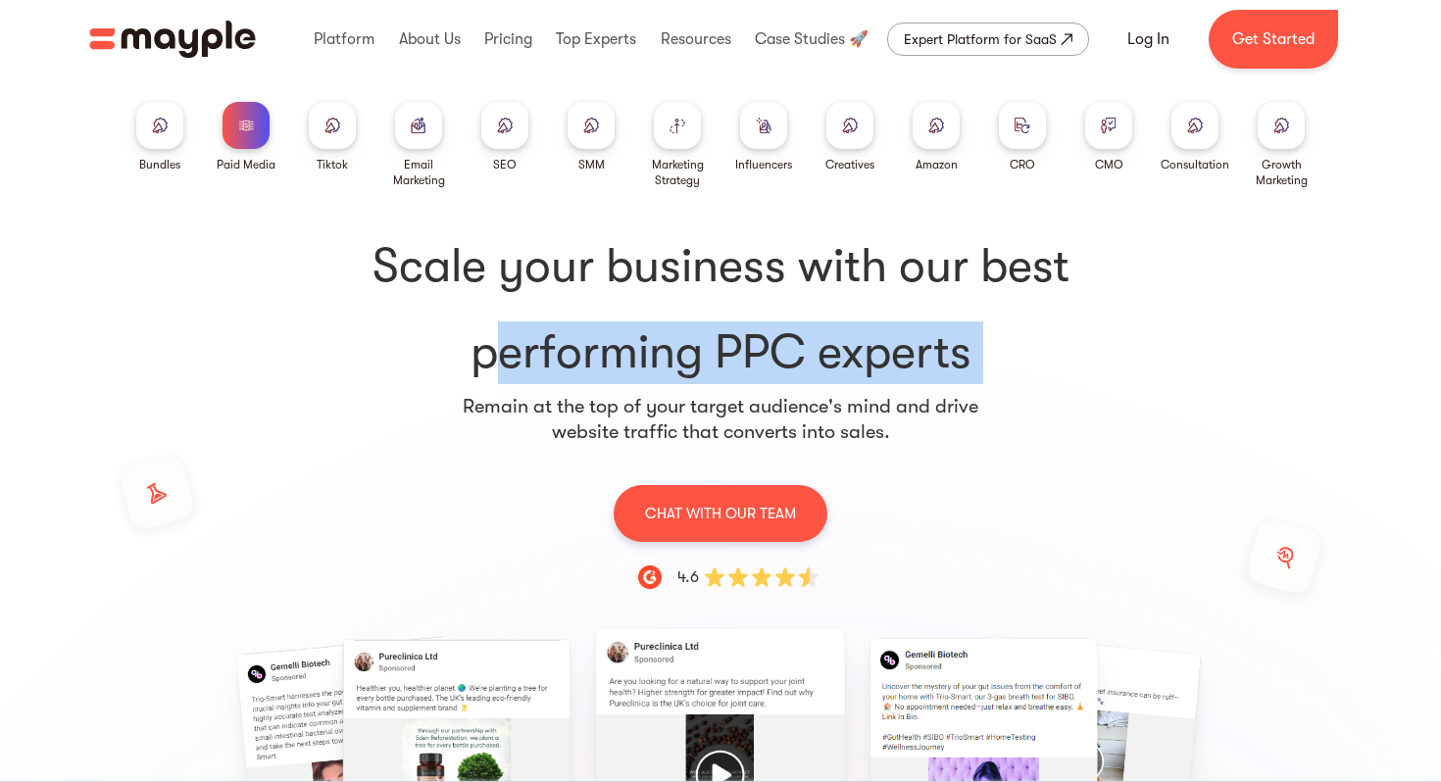
click at [448, 387] on div "Scale your business with our best performing PPC experts Remain at the top of y…" at bounding box center [720, 750] width 1255 height 1125
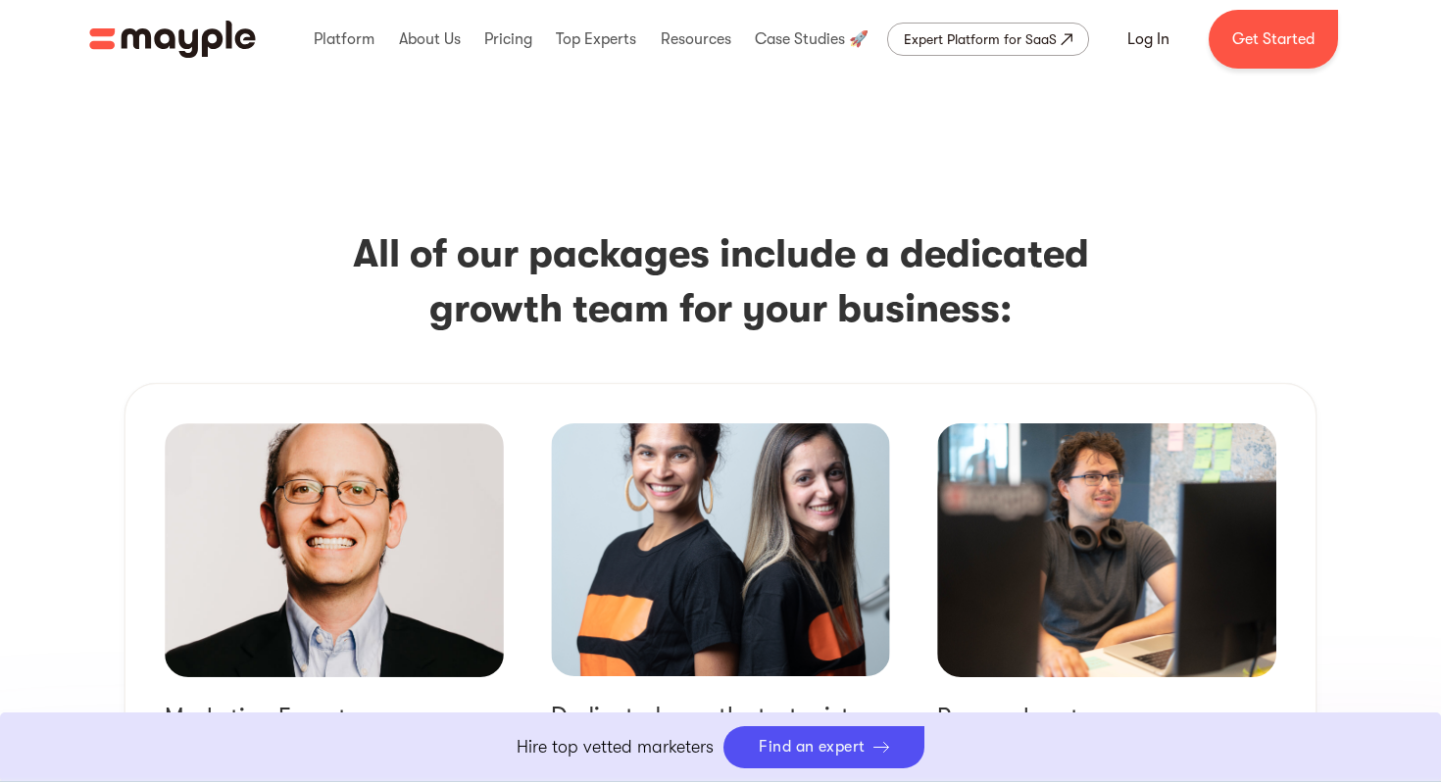
scroll to position [2527, 0]
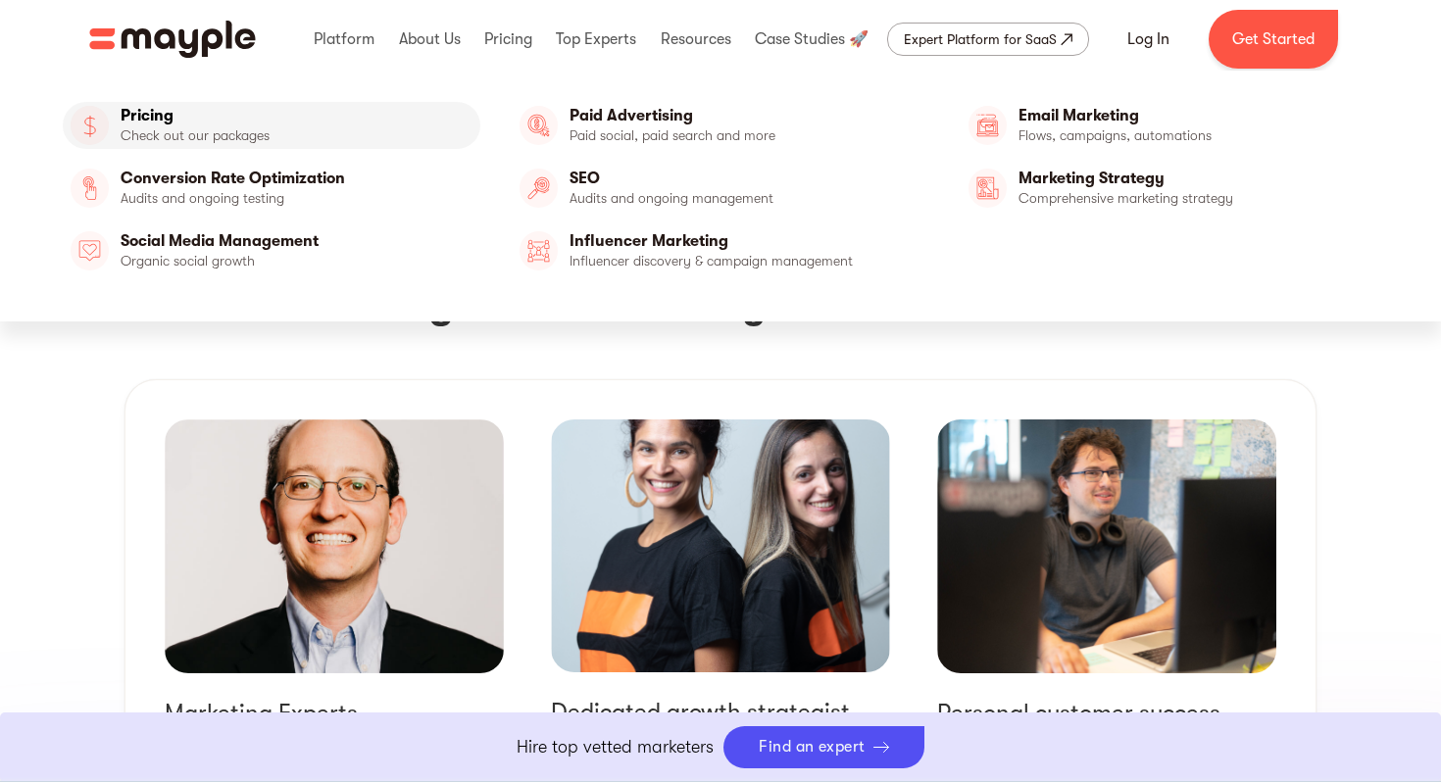
click at [228, 128] on link "Pricing" at bounding box center [272, 125] width 418 height 47
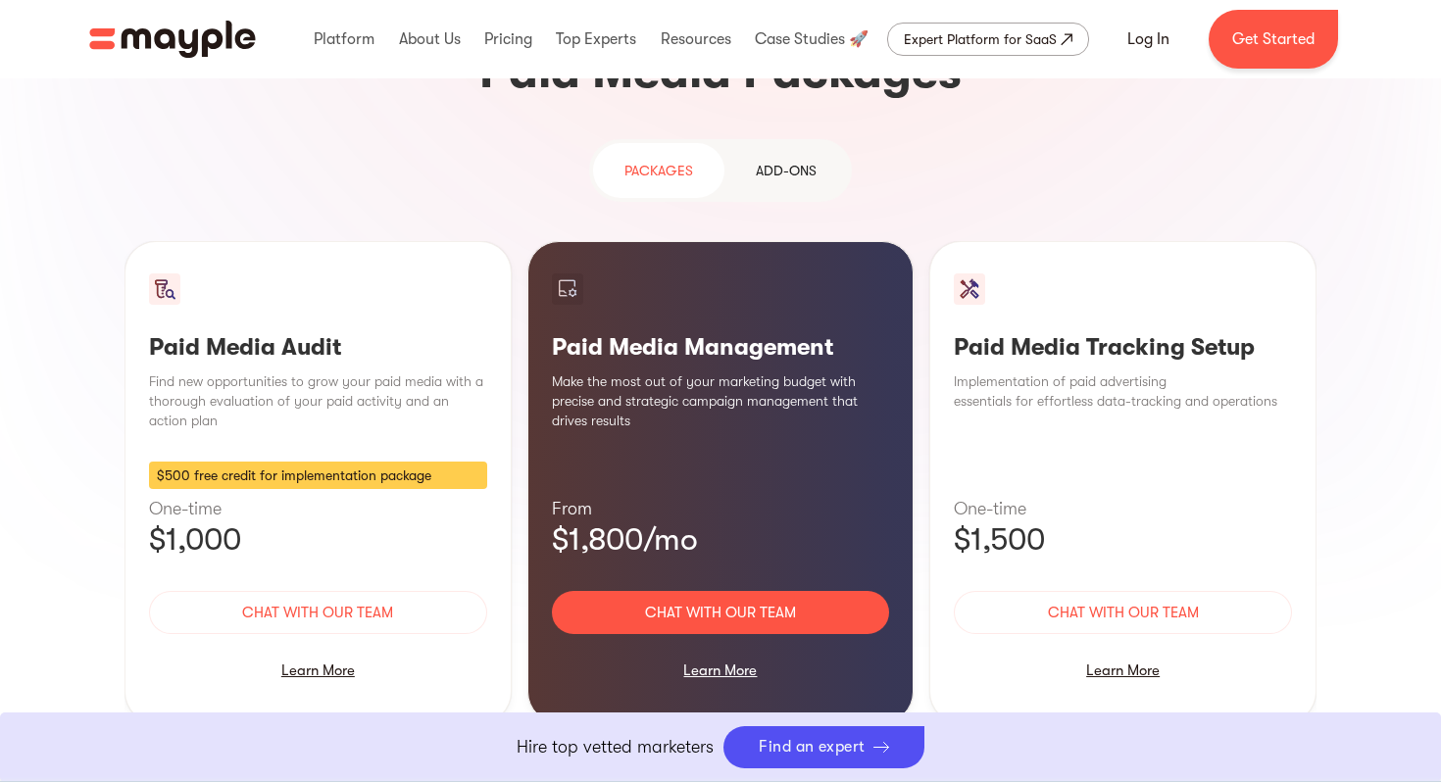
scroll to position [1688, 0]
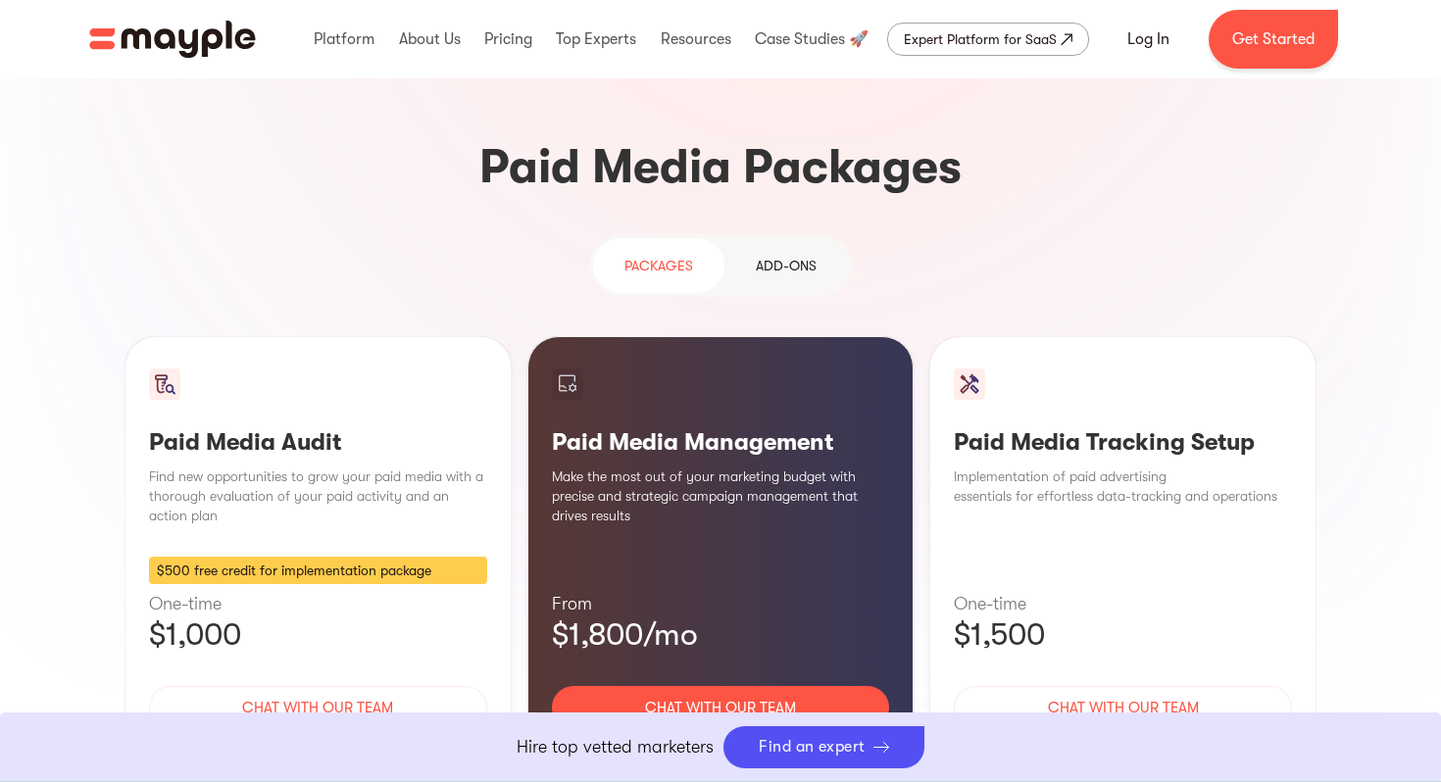
click at [791, 238] on link "Add-ons" at bounding box center [785, 265] width 123 height 55
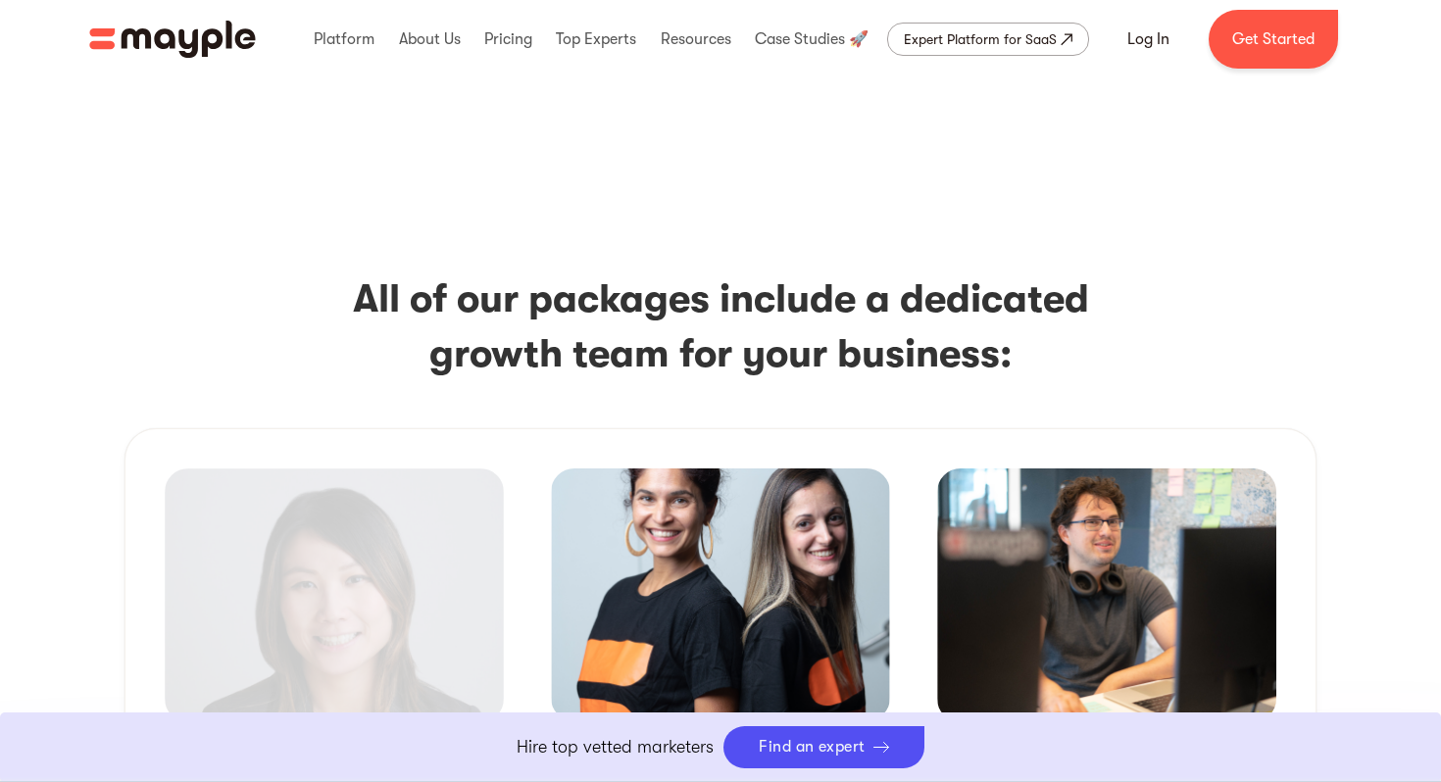
scroll to position [2823, 0]
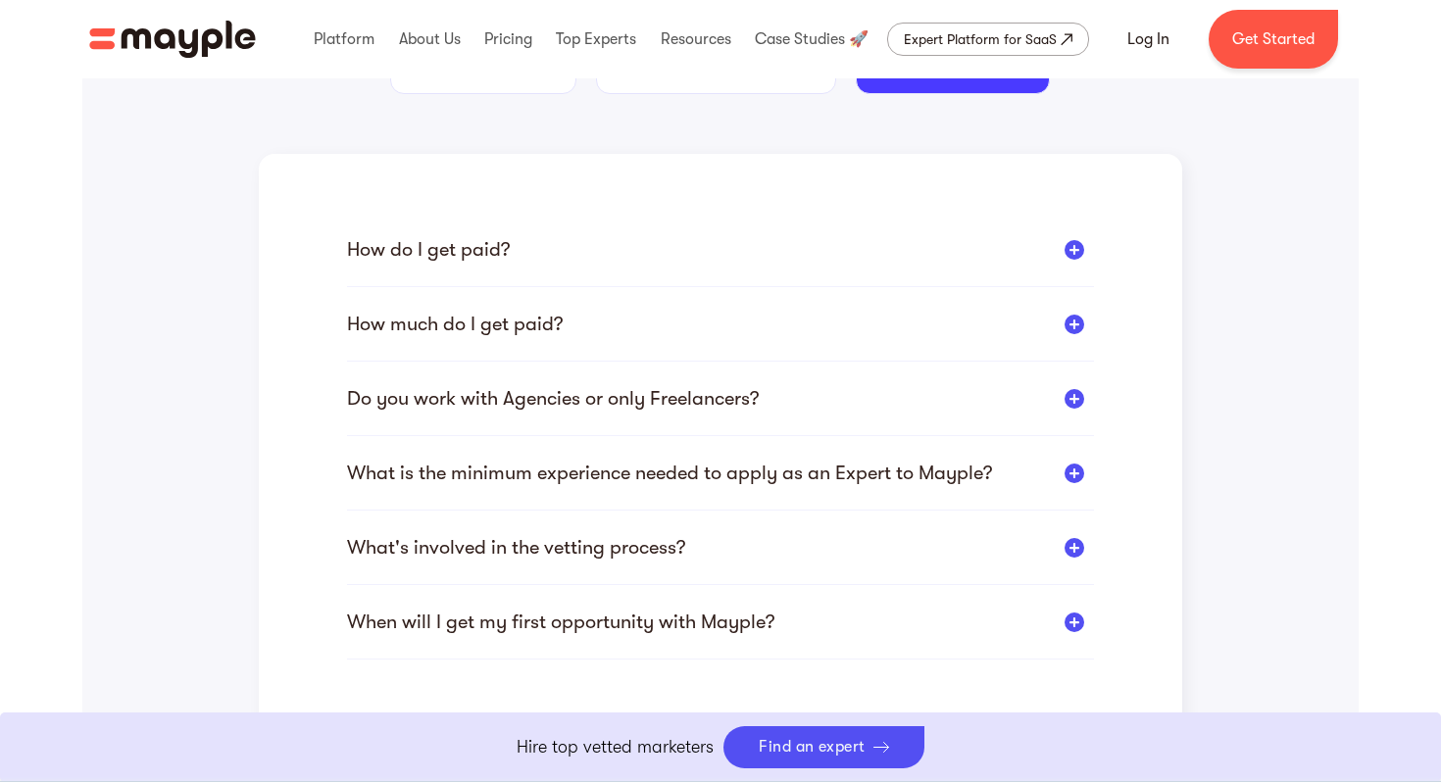
scroll to position [402, 0]
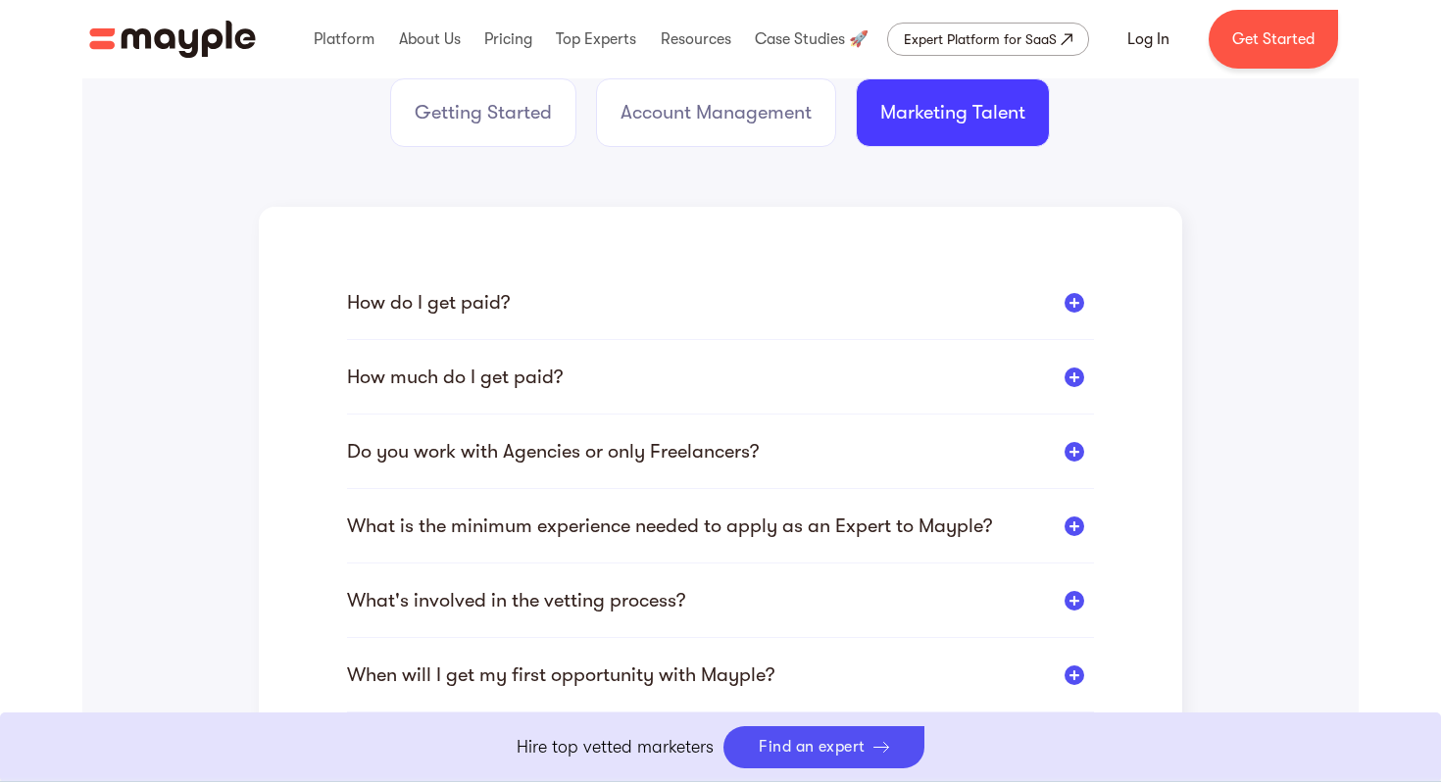
click at [473, 288] on div "How do I get paid? You can choose the best payment method for you out of the av…" at bounding box center [720, 460] width 747 height 506
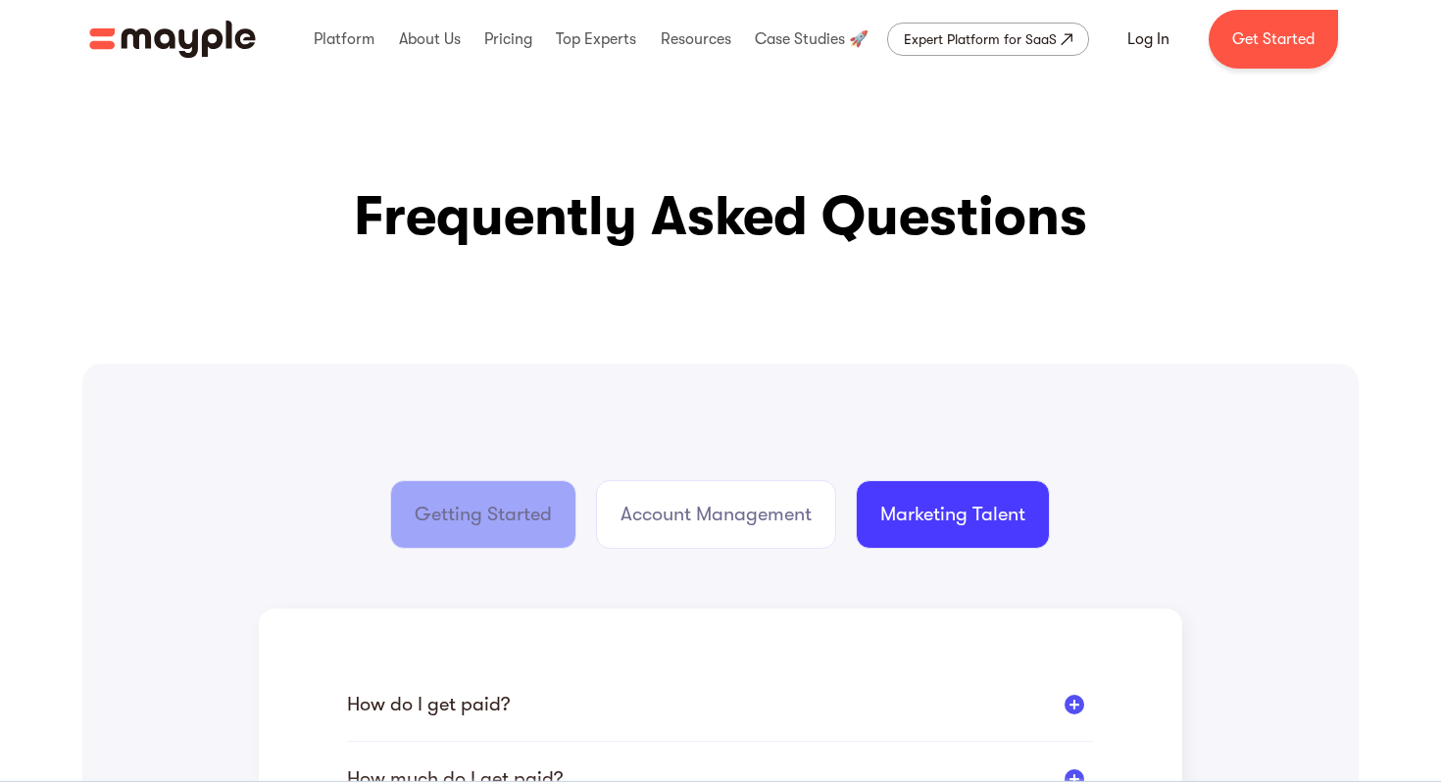
click at [485, 498] on link "Getting Started" at bounding box center [483, 514] width 186 height 69
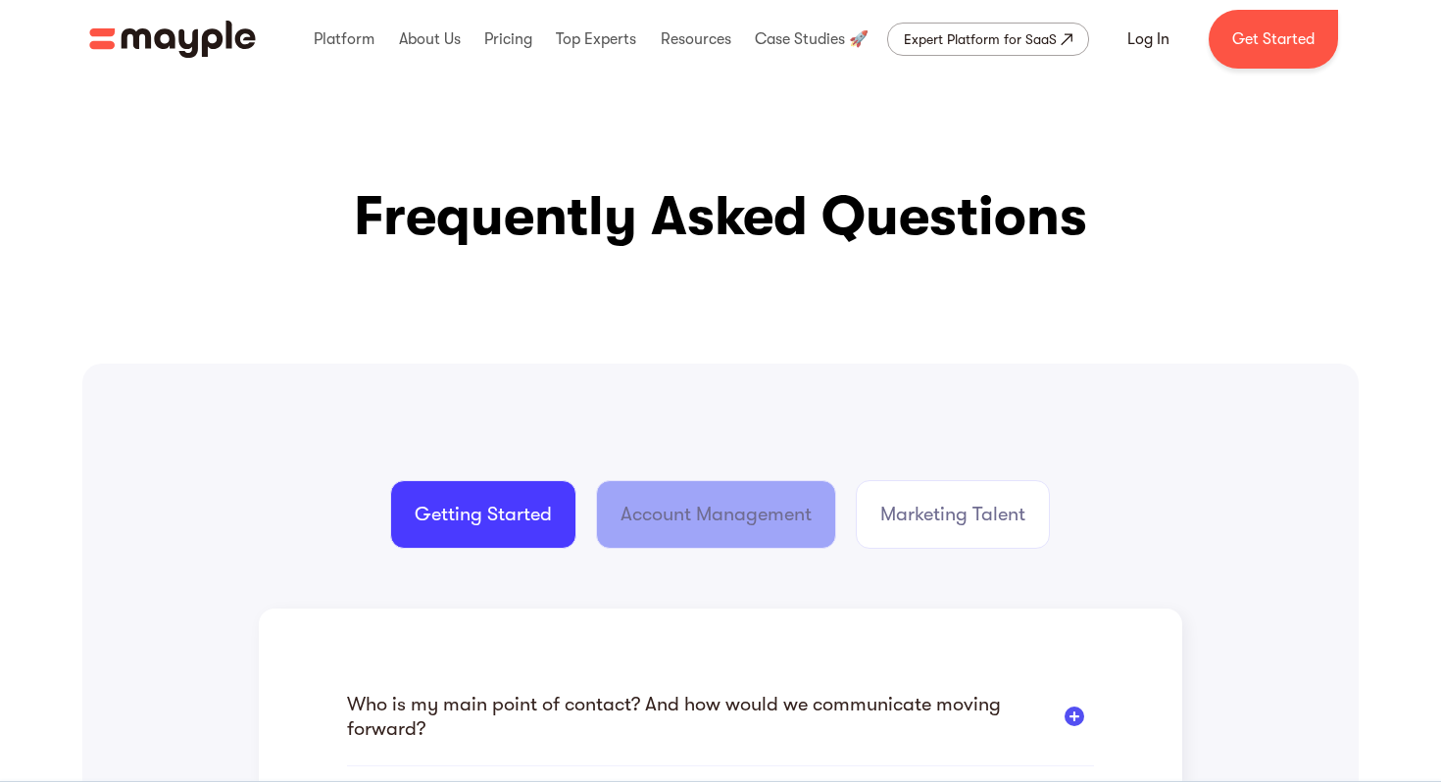
click at [679, 518] on div "Account Management" at bounding box center [715, 514] width 191 height 27
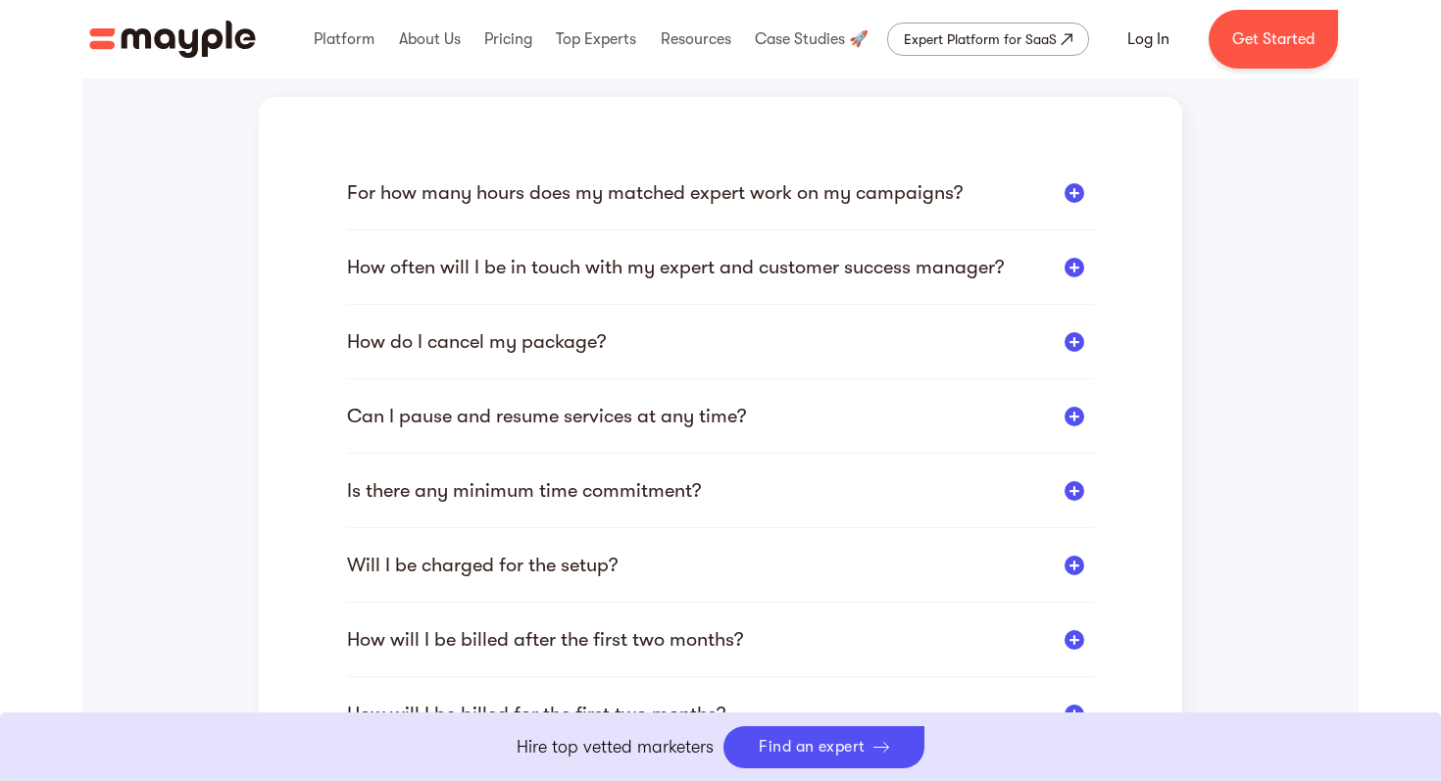
scroll to position [503, 0]
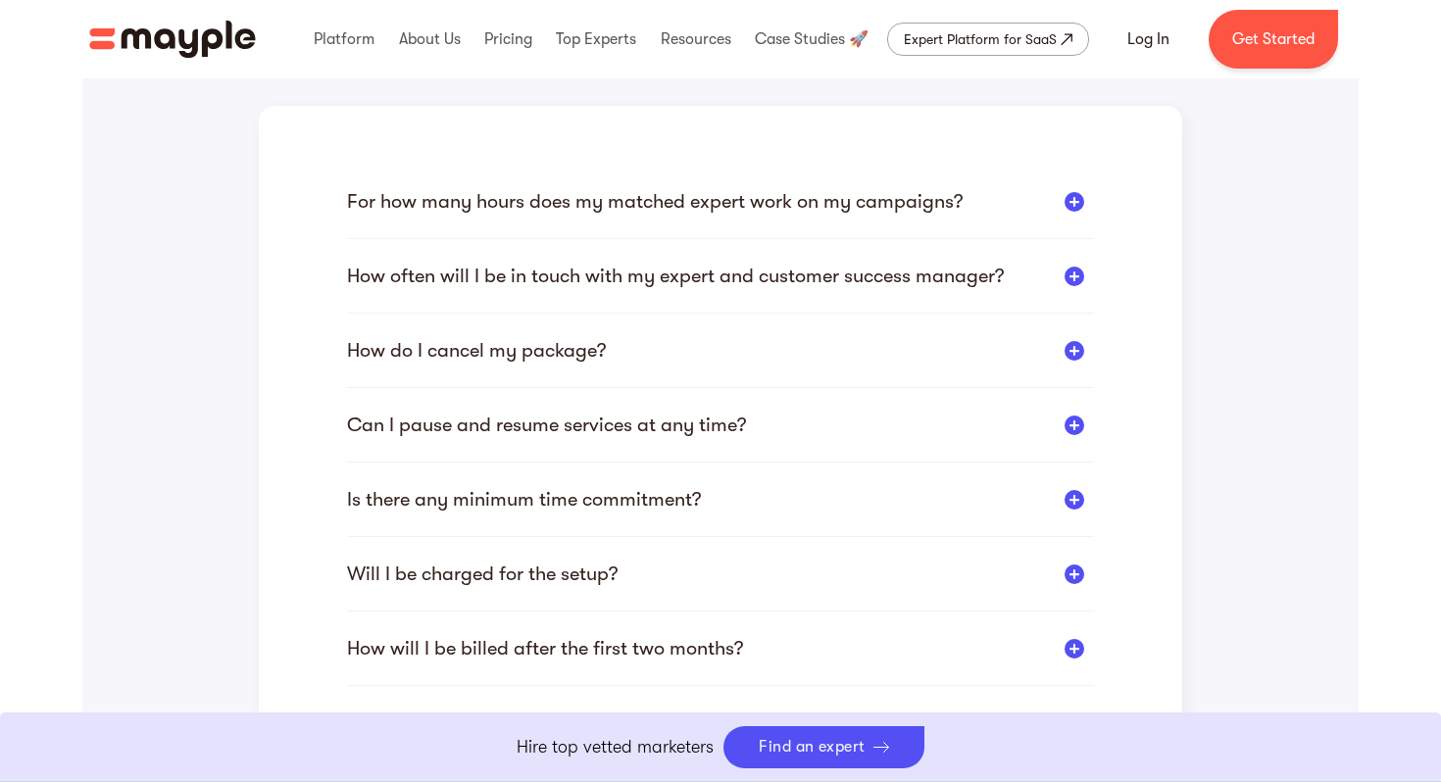
click at [522, 197] on div "For how many hours does my matched expert work on my campaigns?" at bounding box center [655, 201] width 616 height 25
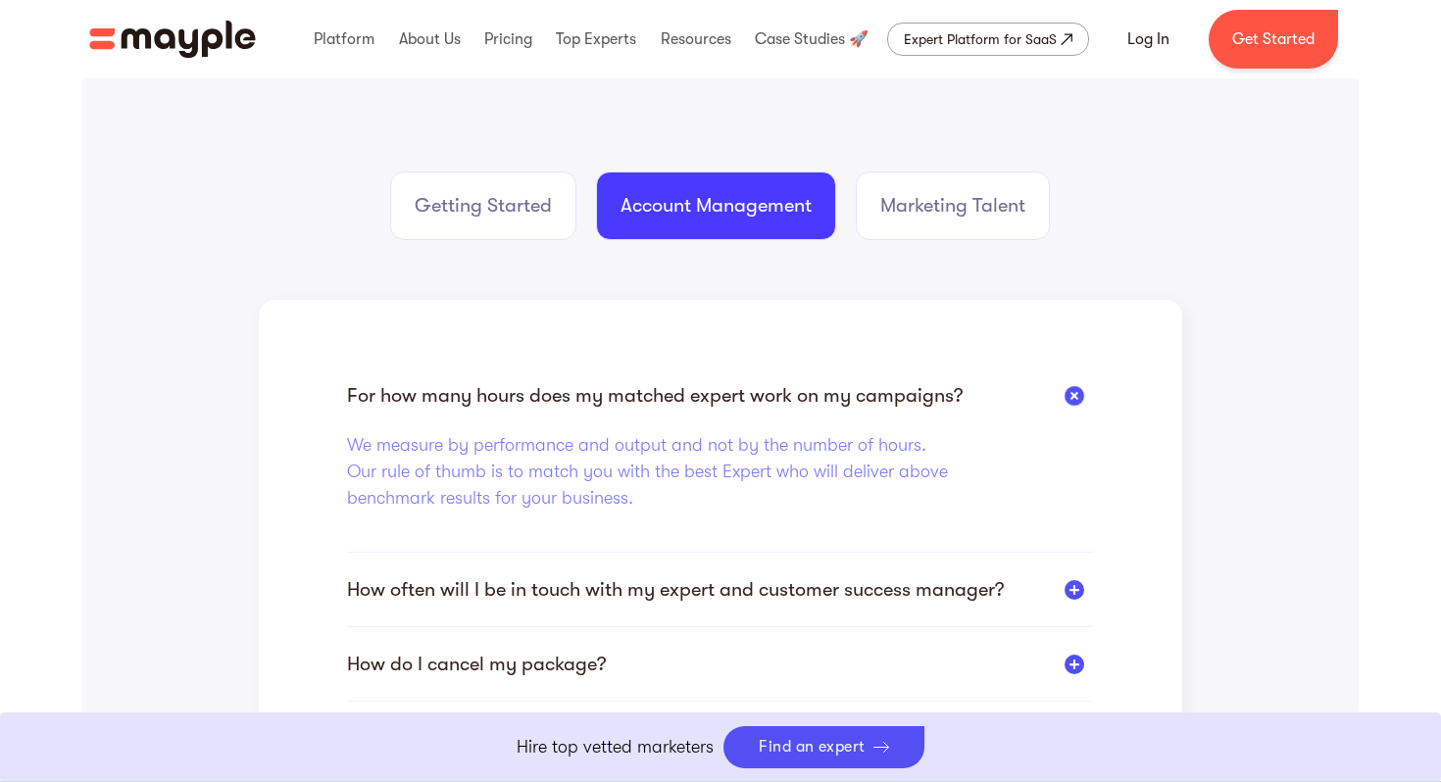
scroll to position [296, 0]
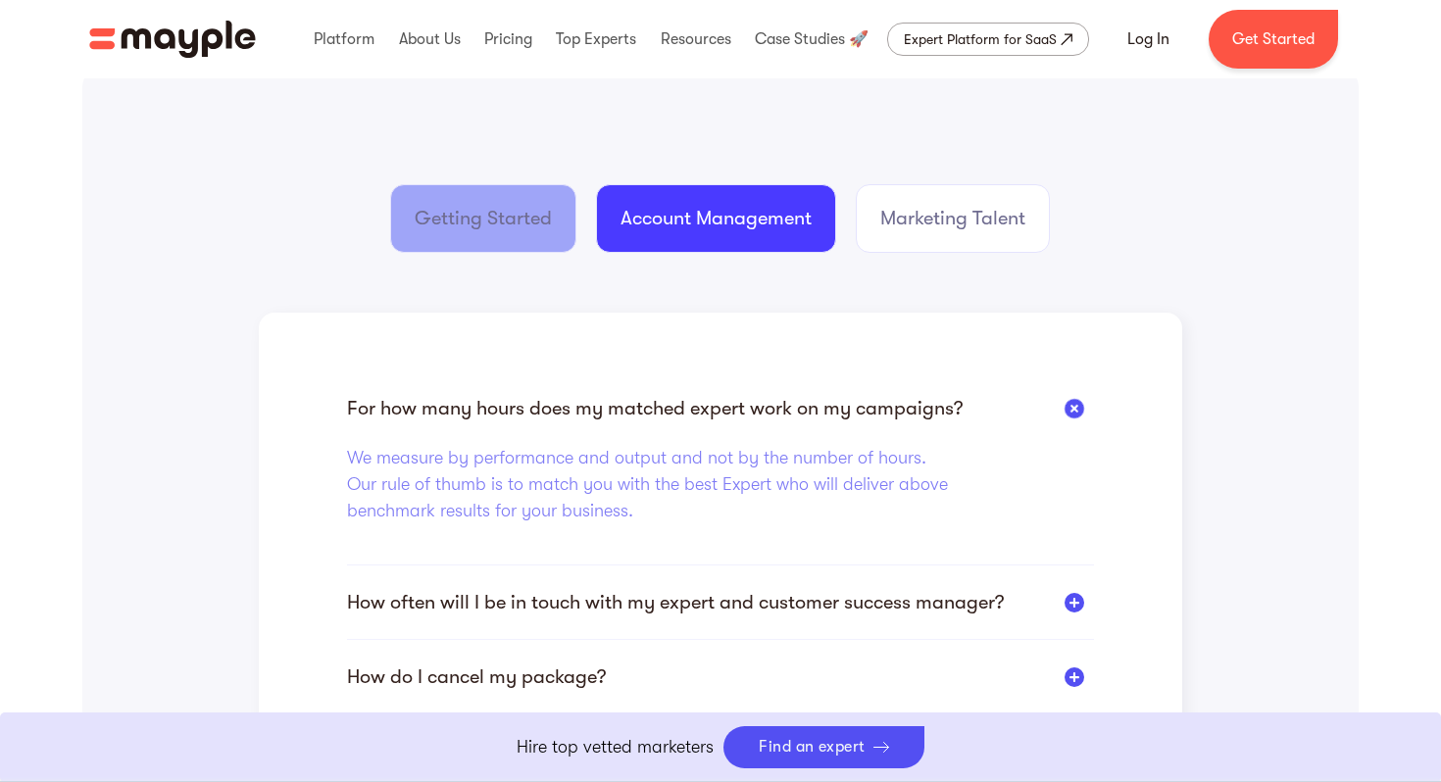
click at [499, 252] on link "Getting Started" at bounding box center [483, 218] width 186 height 69
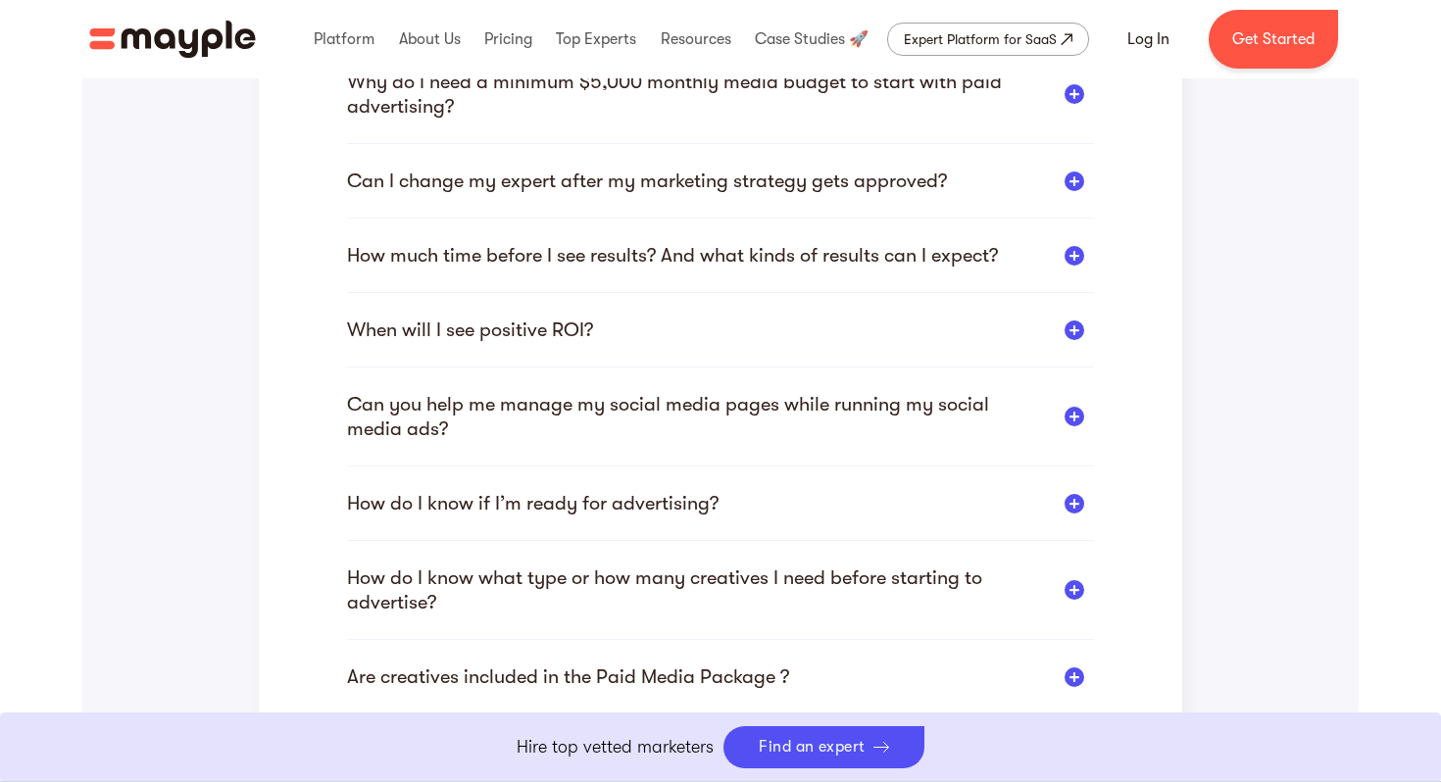
scroll to position [1371, 0]
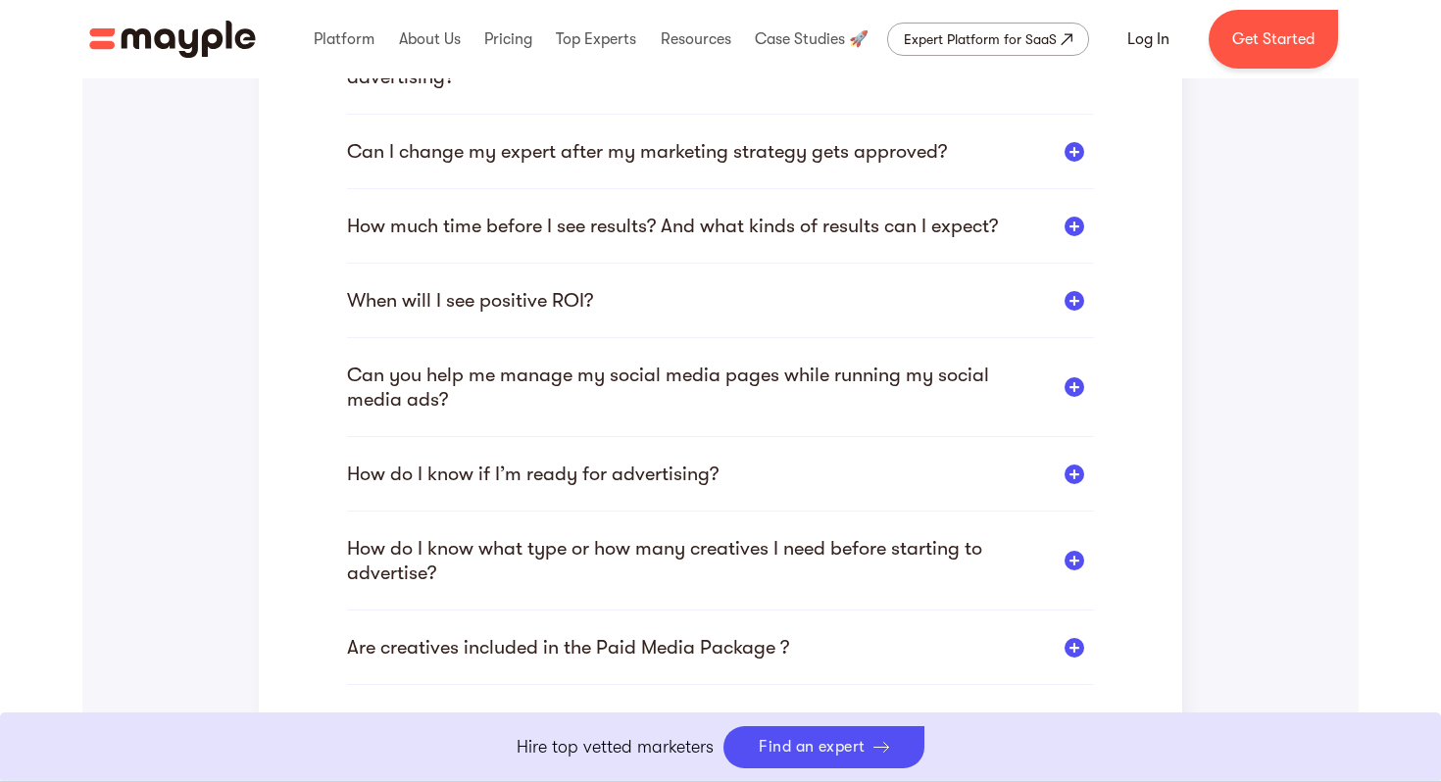
click at [564, 297] on div "When will I see positive ROI?" at bounding box center [470, 300] width 246 height 25
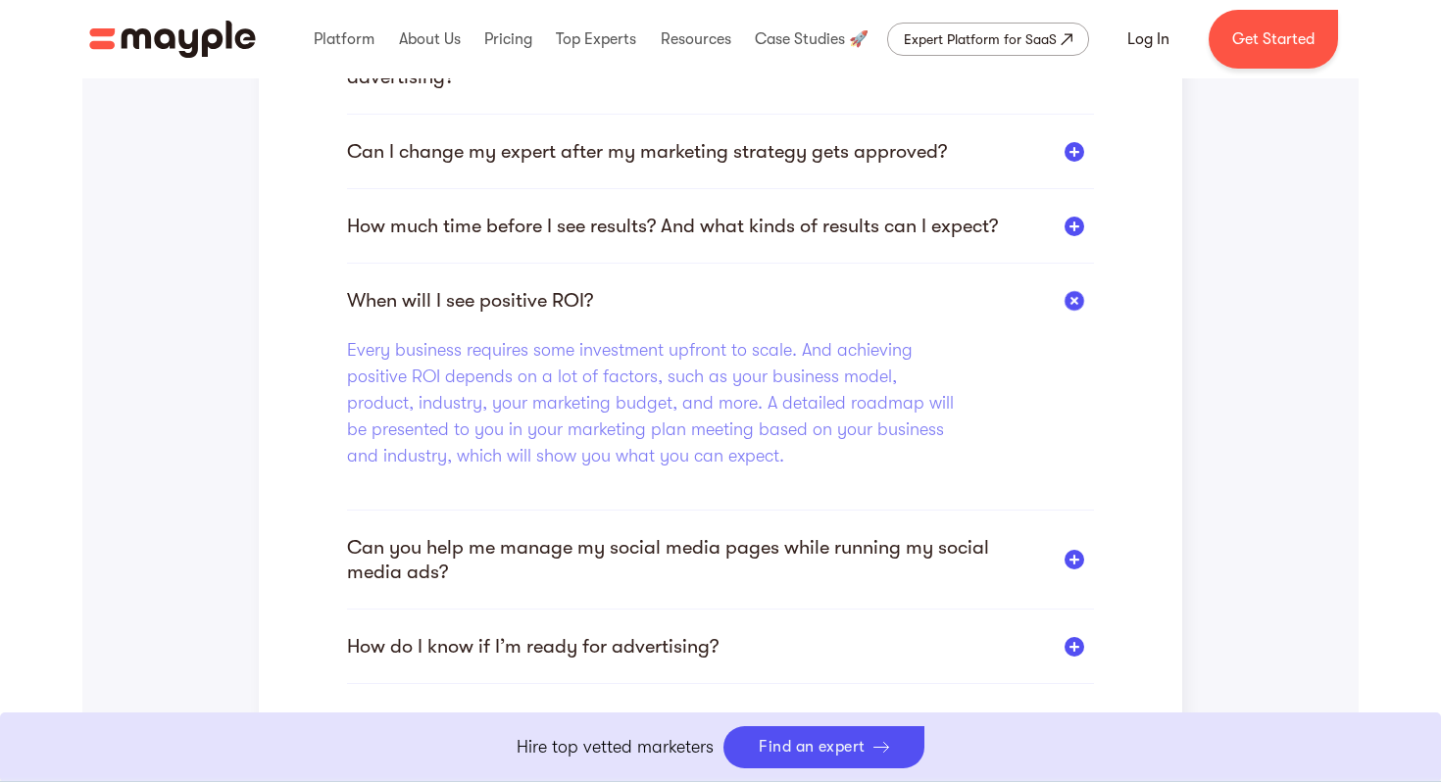
click at [565, 211] on div "Who is my main point of contact? And how would we communicate moving forward? Y…" at bounding box center [720, 159] width 747 height 1844
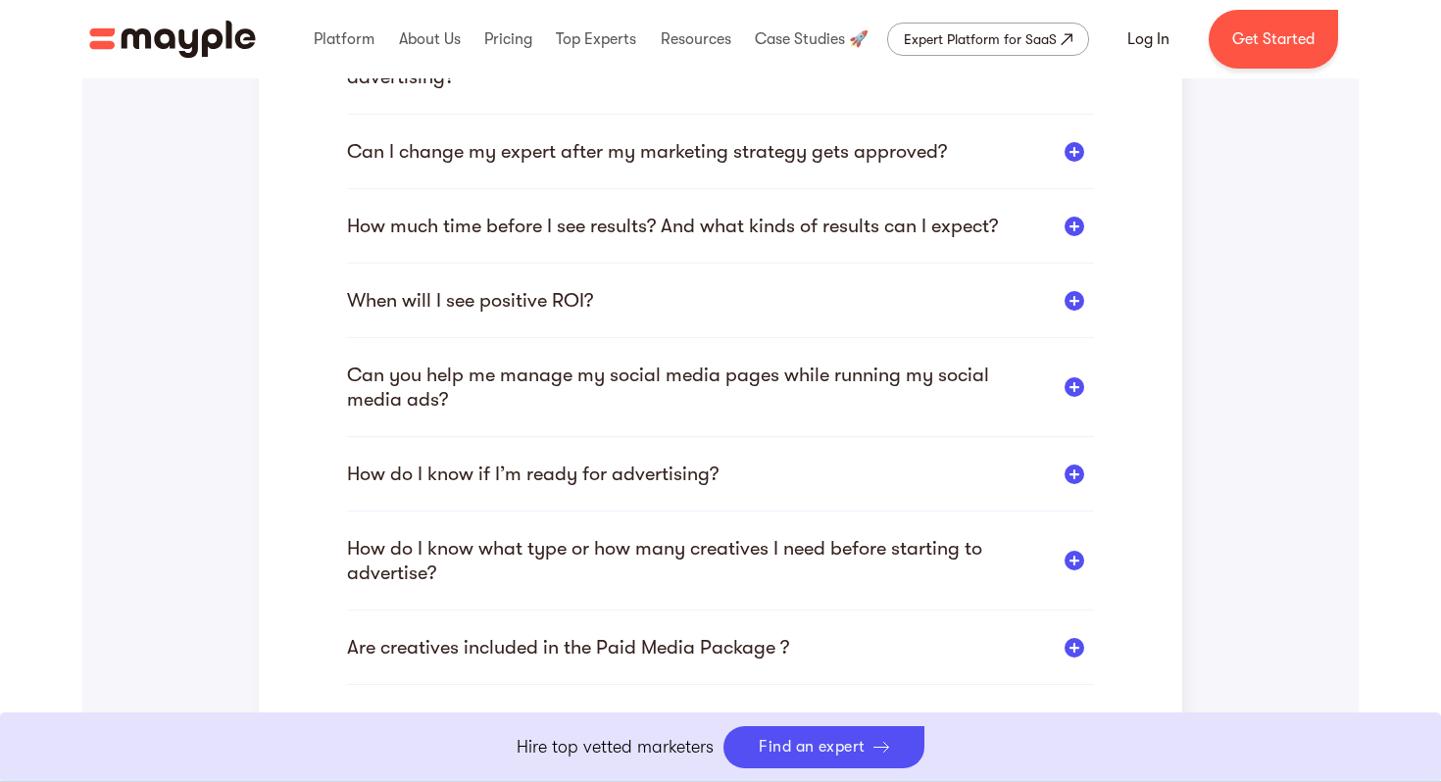
click at [565, 211] on div "Who is my main point of contact? And how would we communicate moving forward? Y…" at bounding box center [720, 72] width 747 height 1671
click at [565, 221] on div "How much time before I see results? And what kinds of results can I expect?" at bounding box center [672, 226] width 651 height 25
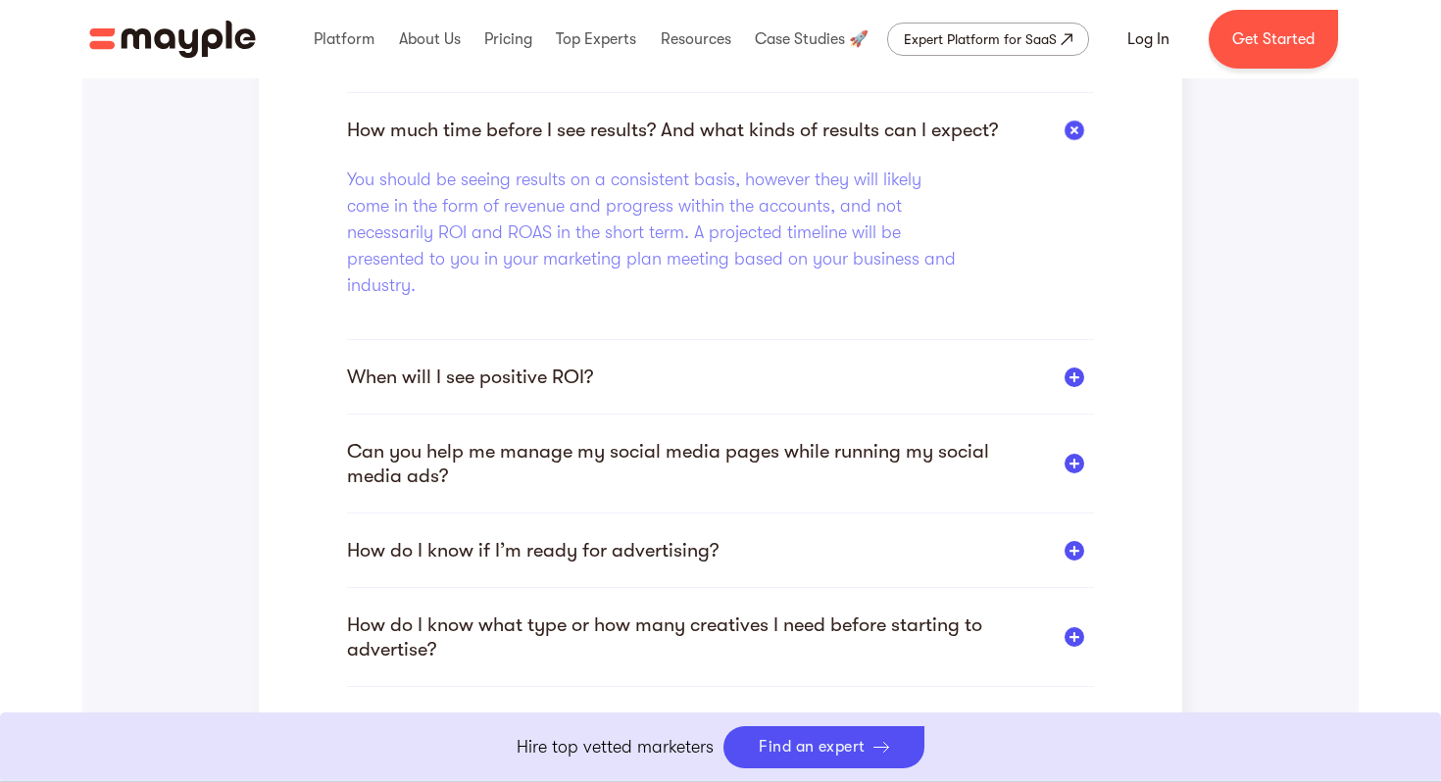
scroll to position [1473, 0]
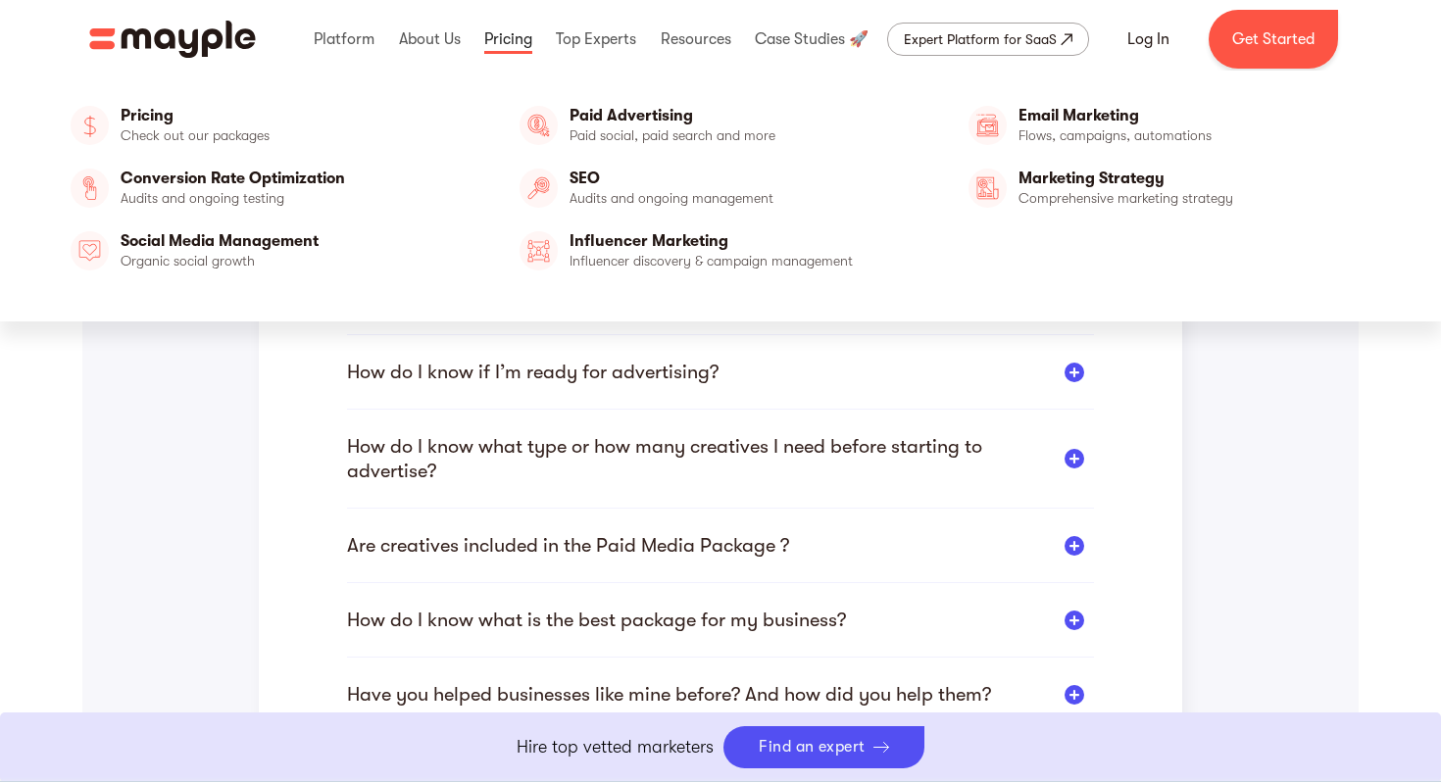
click at [529, 43] on link at bounding box center [508, 39] width 58 height 63
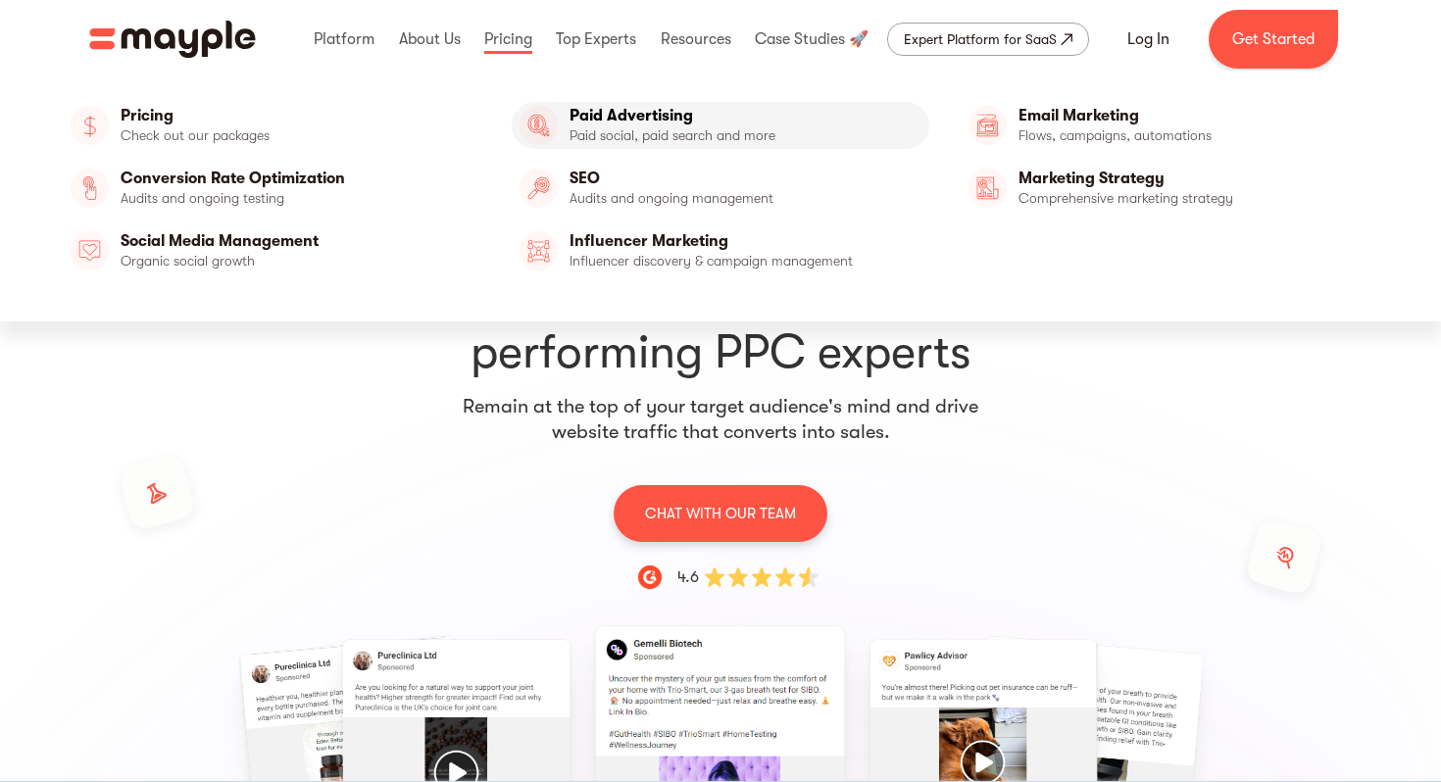
click at [706, 126] on link "Paid Advertising" at bounding box center [721, 125] width 418 height 47
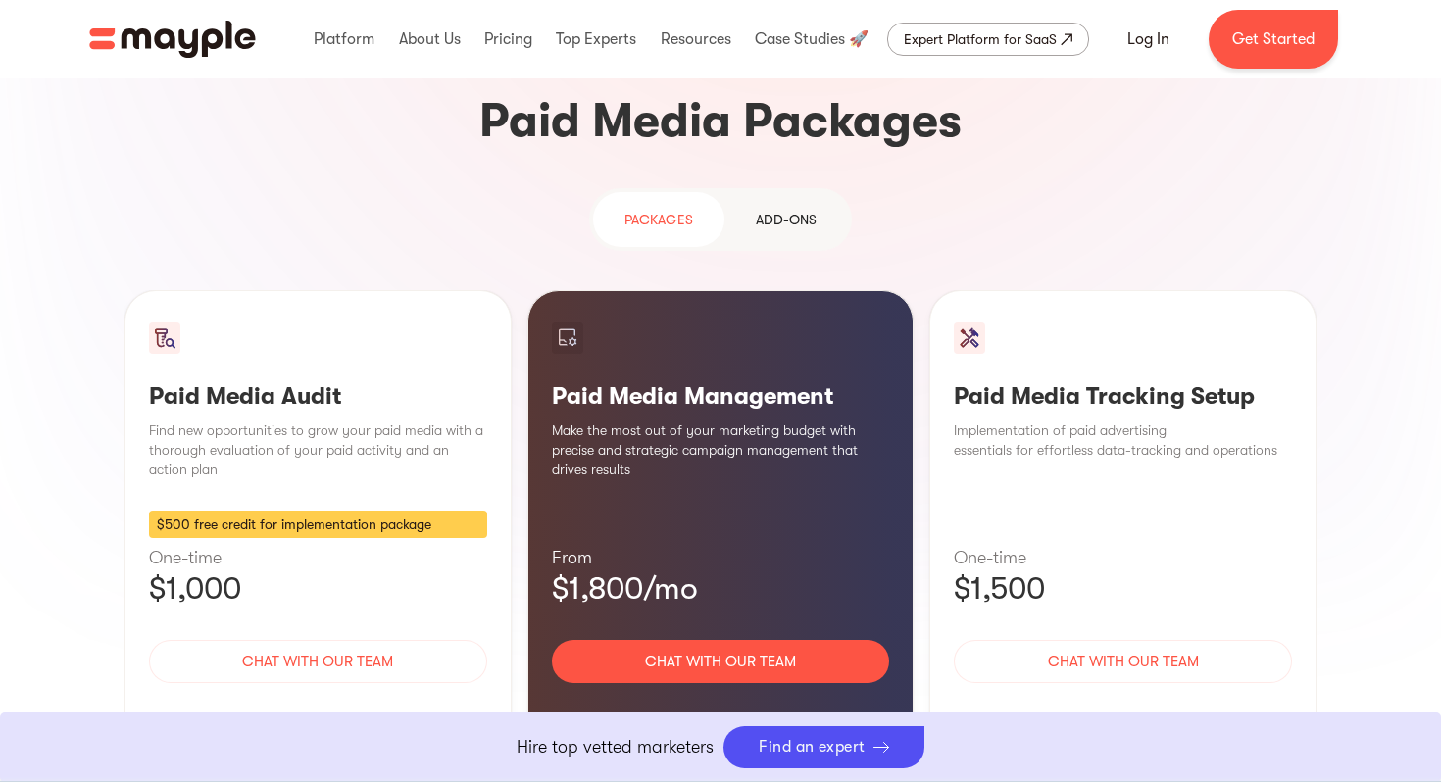
scroll to position [1745, 0]
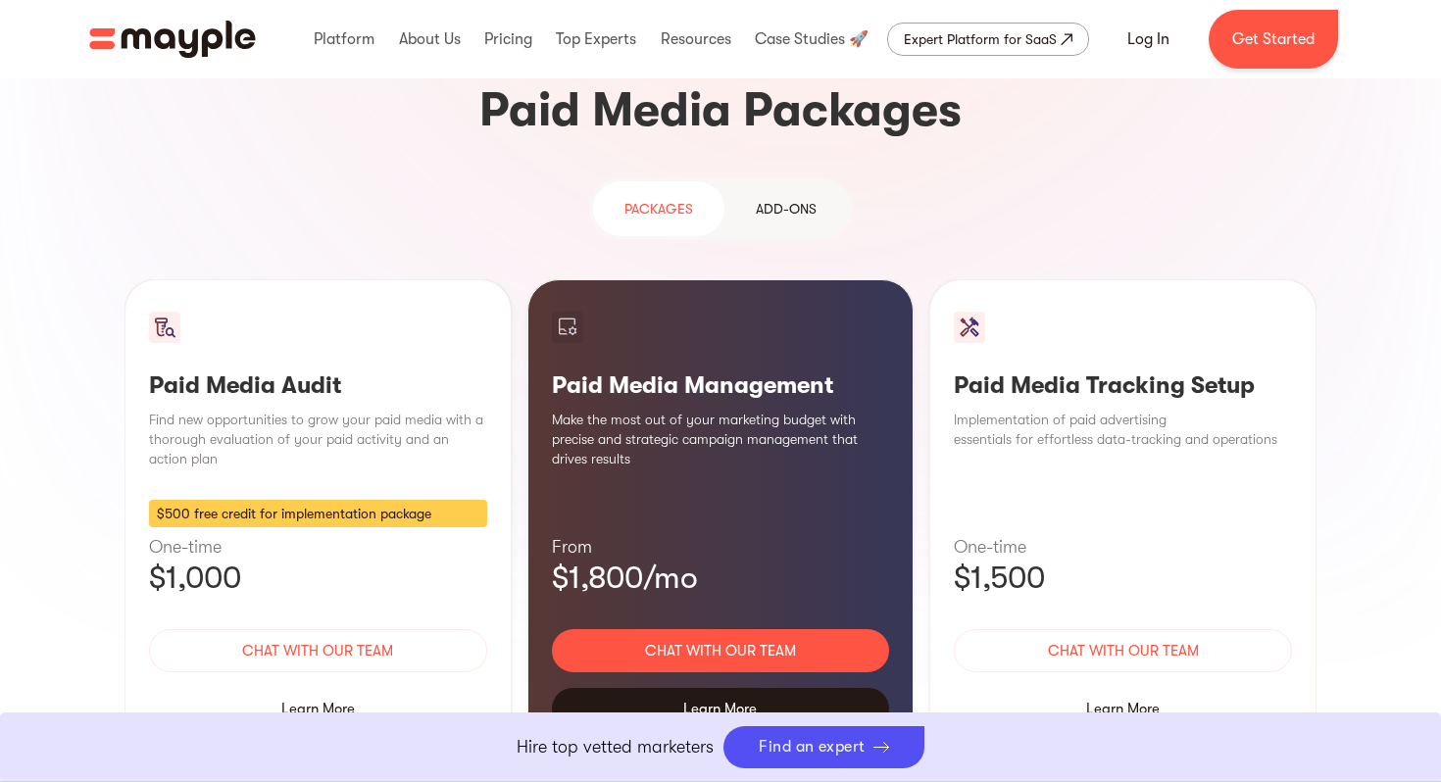
click at [693, 688] on div "Learn More" at bounding box center [721, 708] width 338 height 41
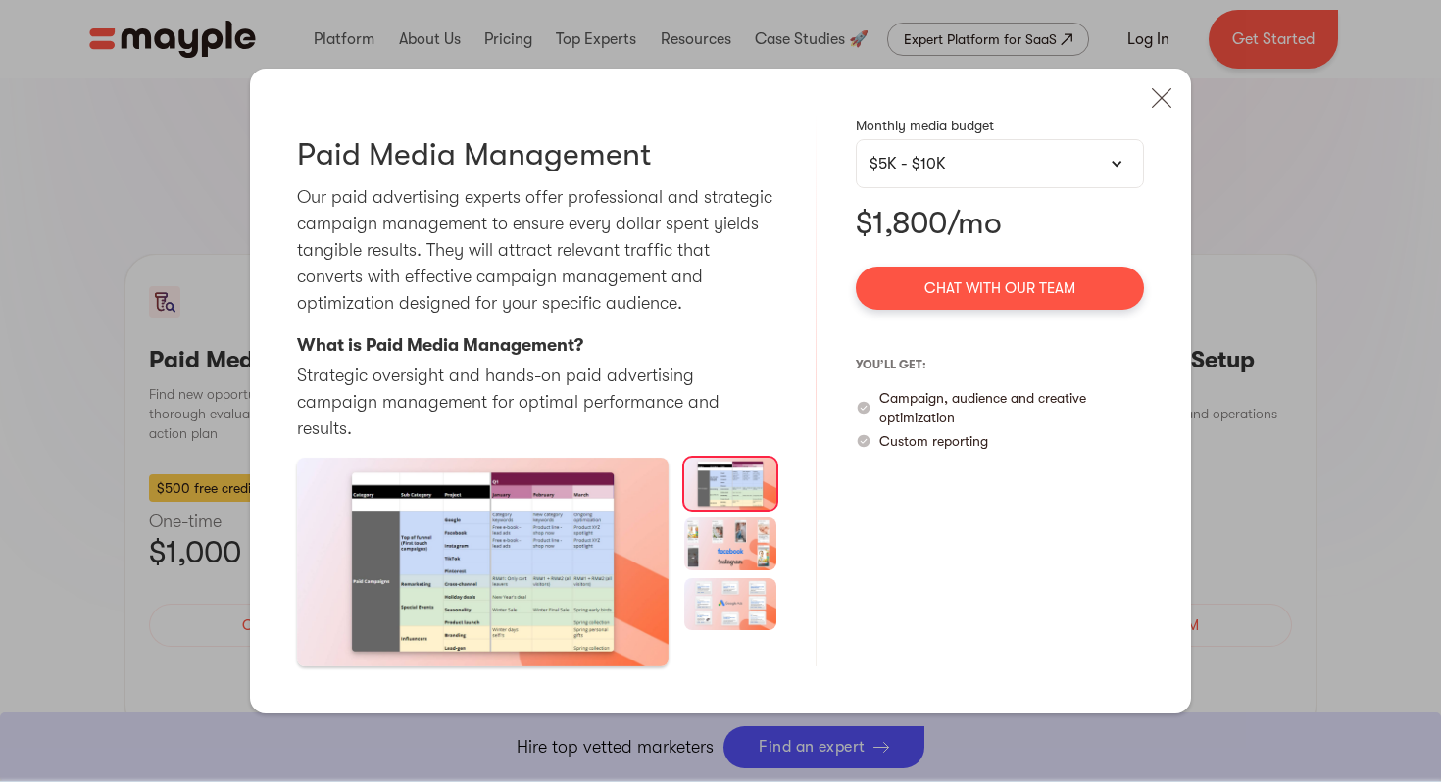
scroll to position [1765, 0]
click at [897, 426] on p "Campaign, audience and creative optimization" at bounding box center [1011, 407] width 265 height 39
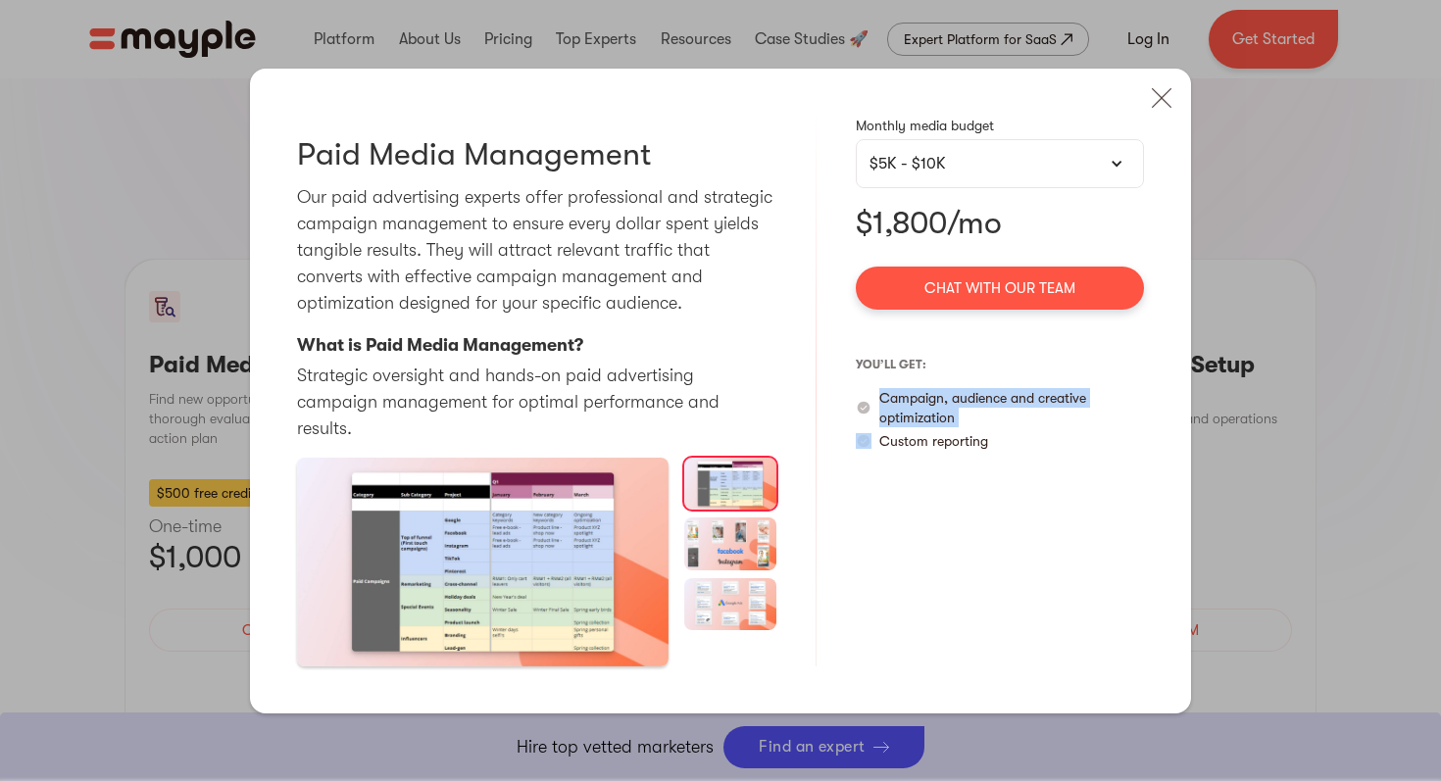
click at [887, 451] on p "Custom reporting" at bounding box center [933, 441] width 109 height 20
click at [801, 466] on div "Paid Media Management Our paid advertising experts offer professional and strat…" at bounding box center [720, 391] width 941 height 645
click at [973, 188] on div "$5K - $10K" at bounding box center [1000, 163] width 288 height 49
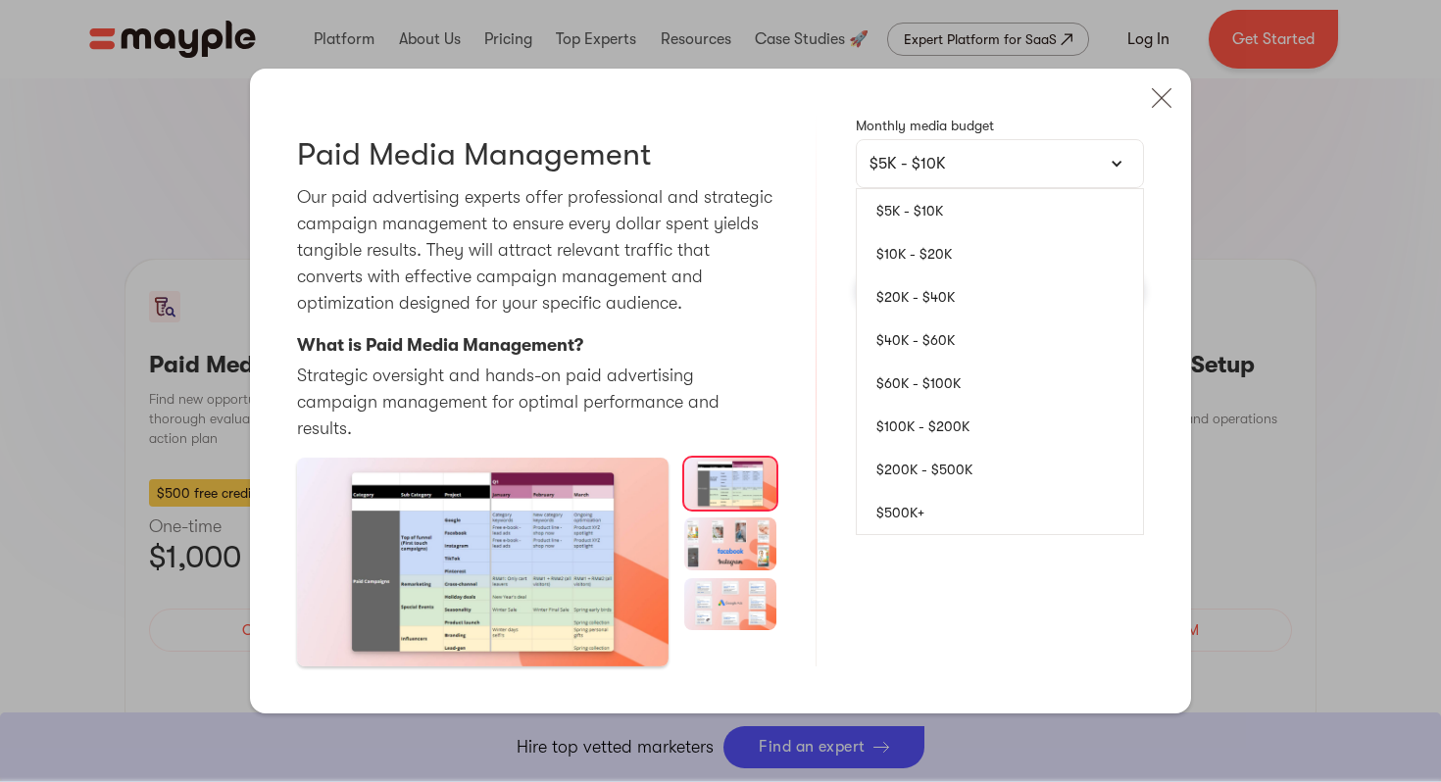
click at [924, 514] on link "$500K+" at bounding box center [1000, 512] width 286 height 43
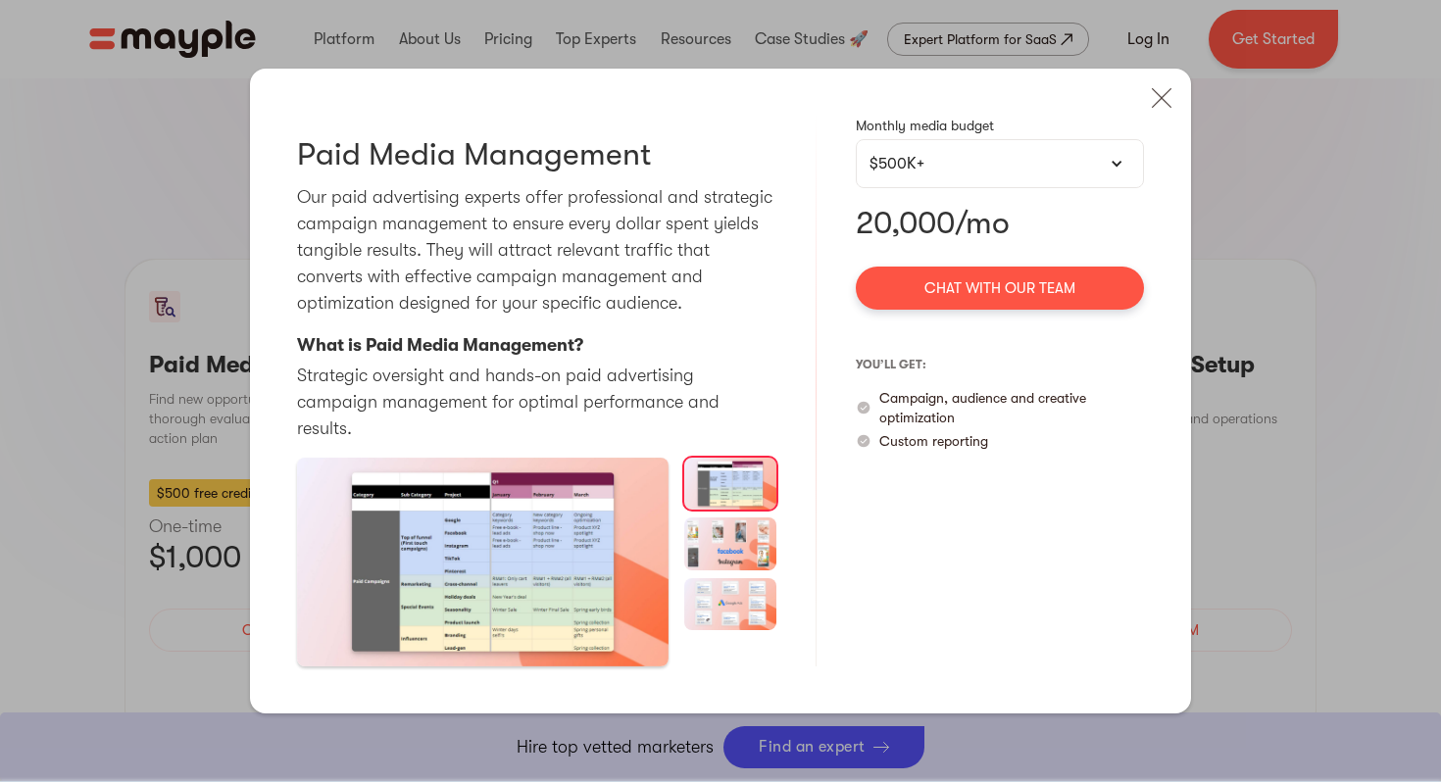
click at [957, 161] on div "$500K+" at bounding box center [1000, 163] width 288 height 49
click at [934, 188] on div "$500K+" at bounding box center [1000, 163] width 288 height 49
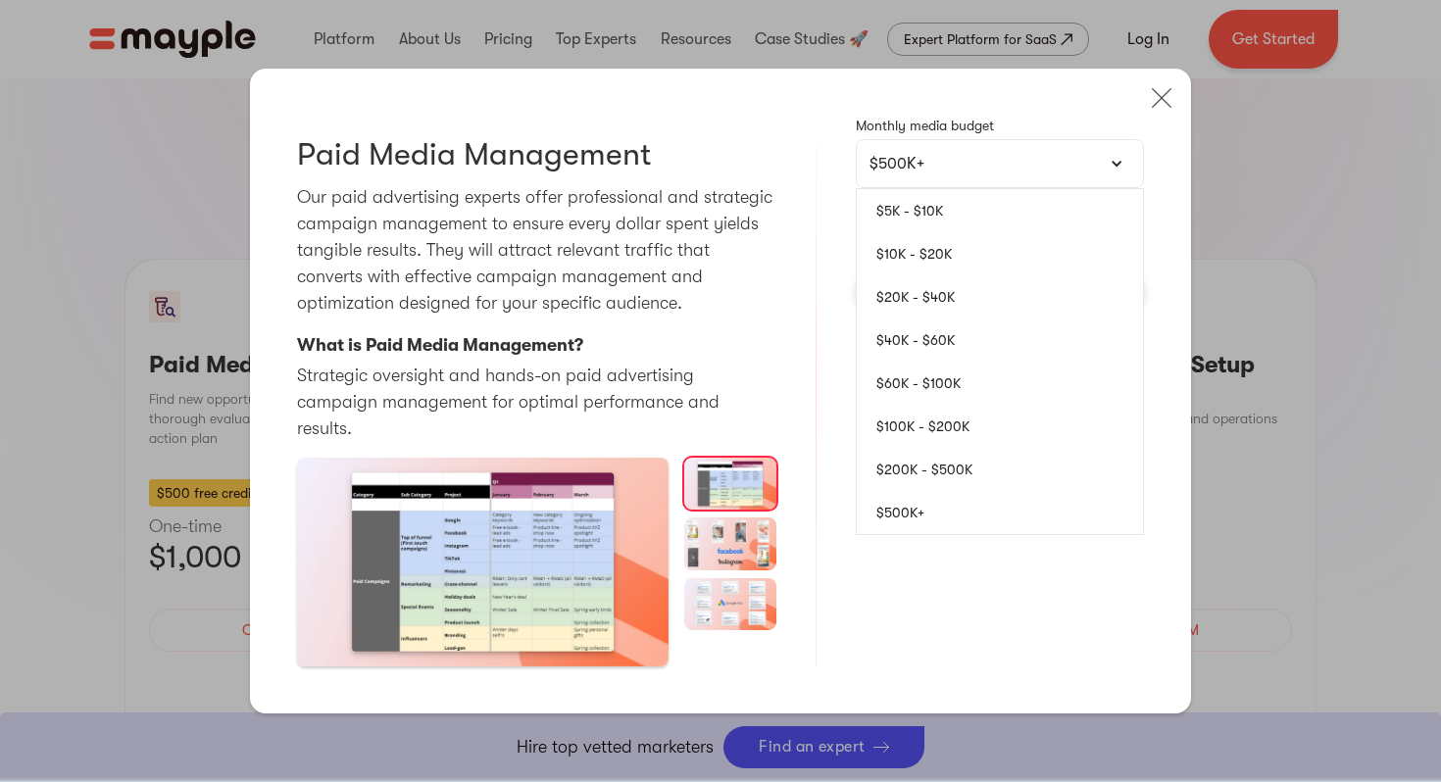
click at [934, 225] on link "$5K - $10K" at bounding box center [1000, 210] width 286 height 43
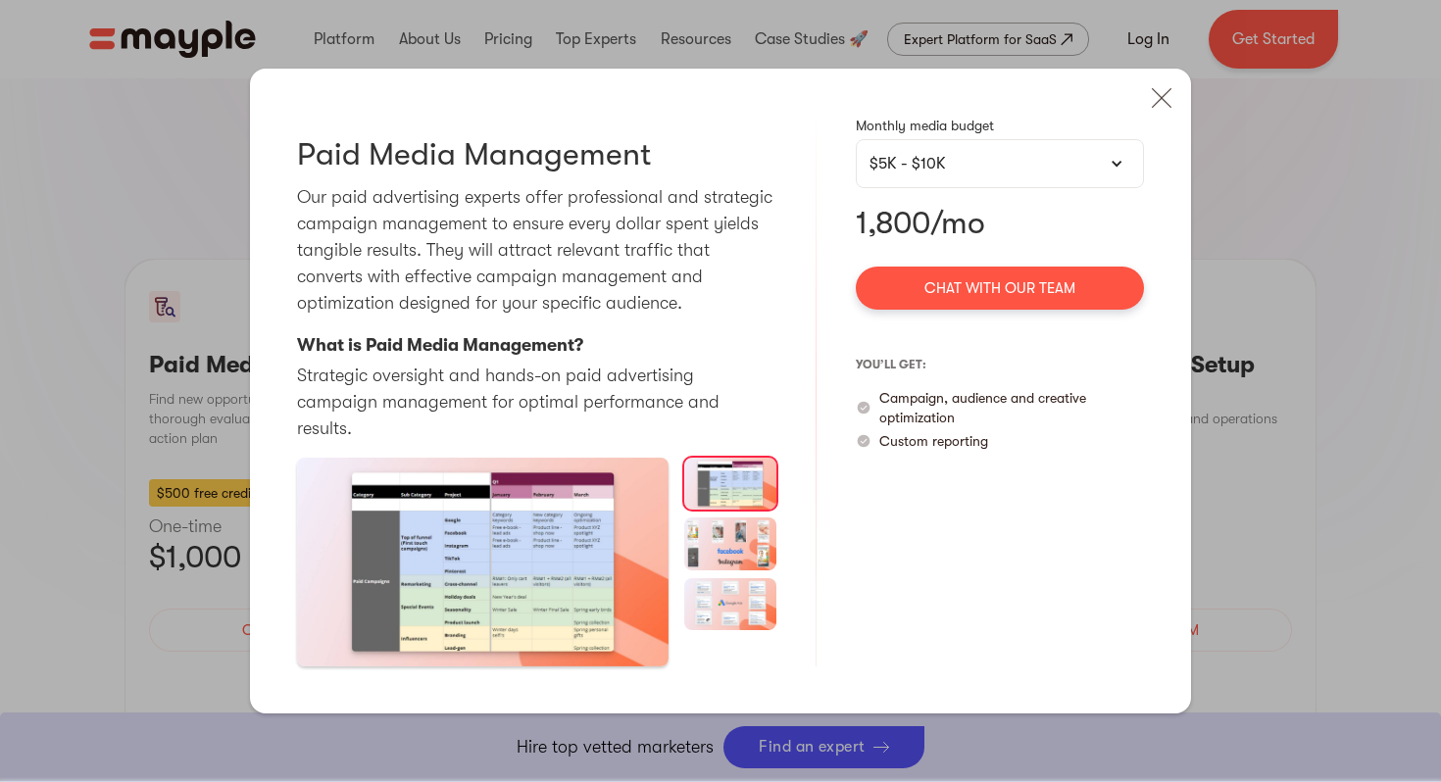
click at [548, 458] on img "open lightbox" at bounding box center [482, 562] width 371 height 209
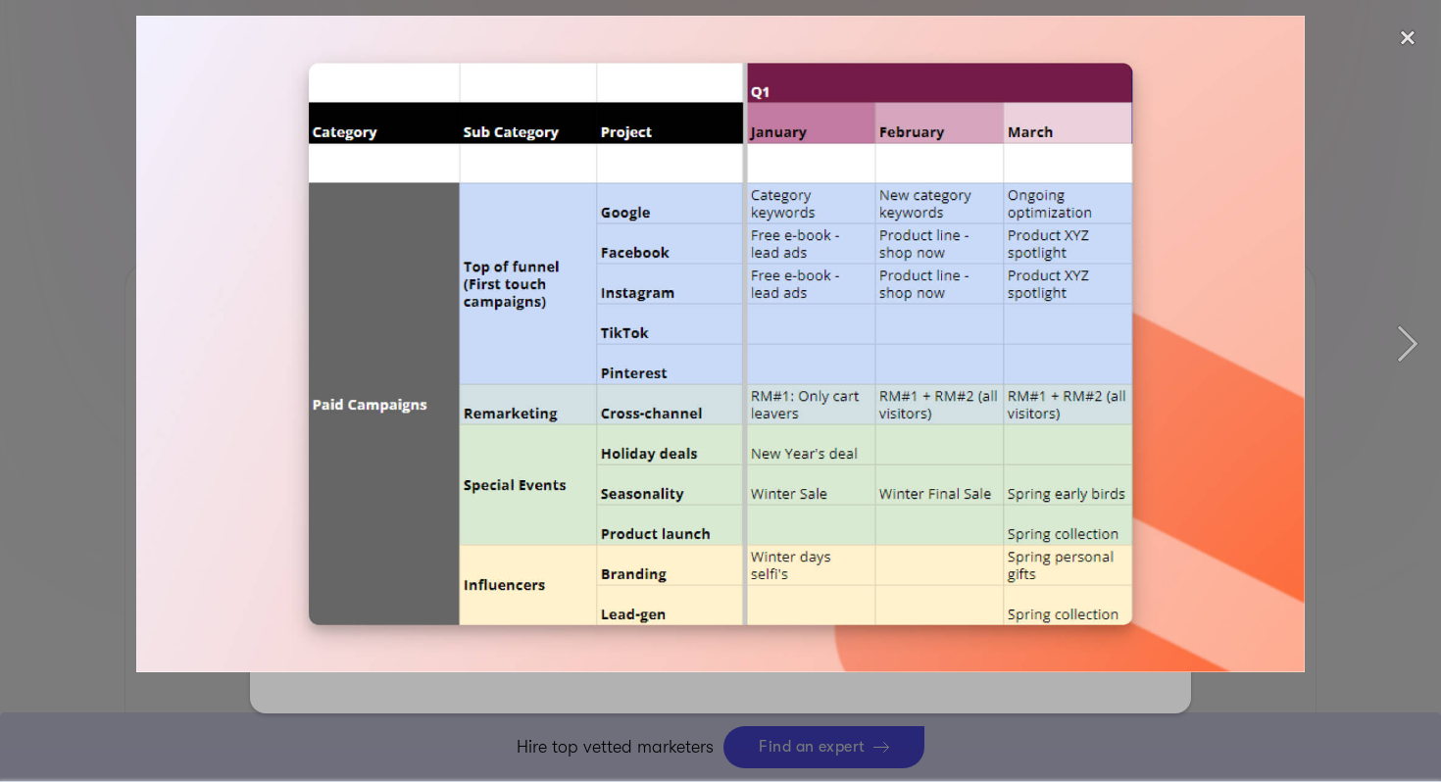
click at [581, 725] on div at bounding box center [720, 391] width 1441 height 782
click at [466, 719] on div at bounding box center [720, 391] width 1441 height 782
click at [1395, 40] on div "close lightbox" at bounding box center [1407, 37] width 67 height 43
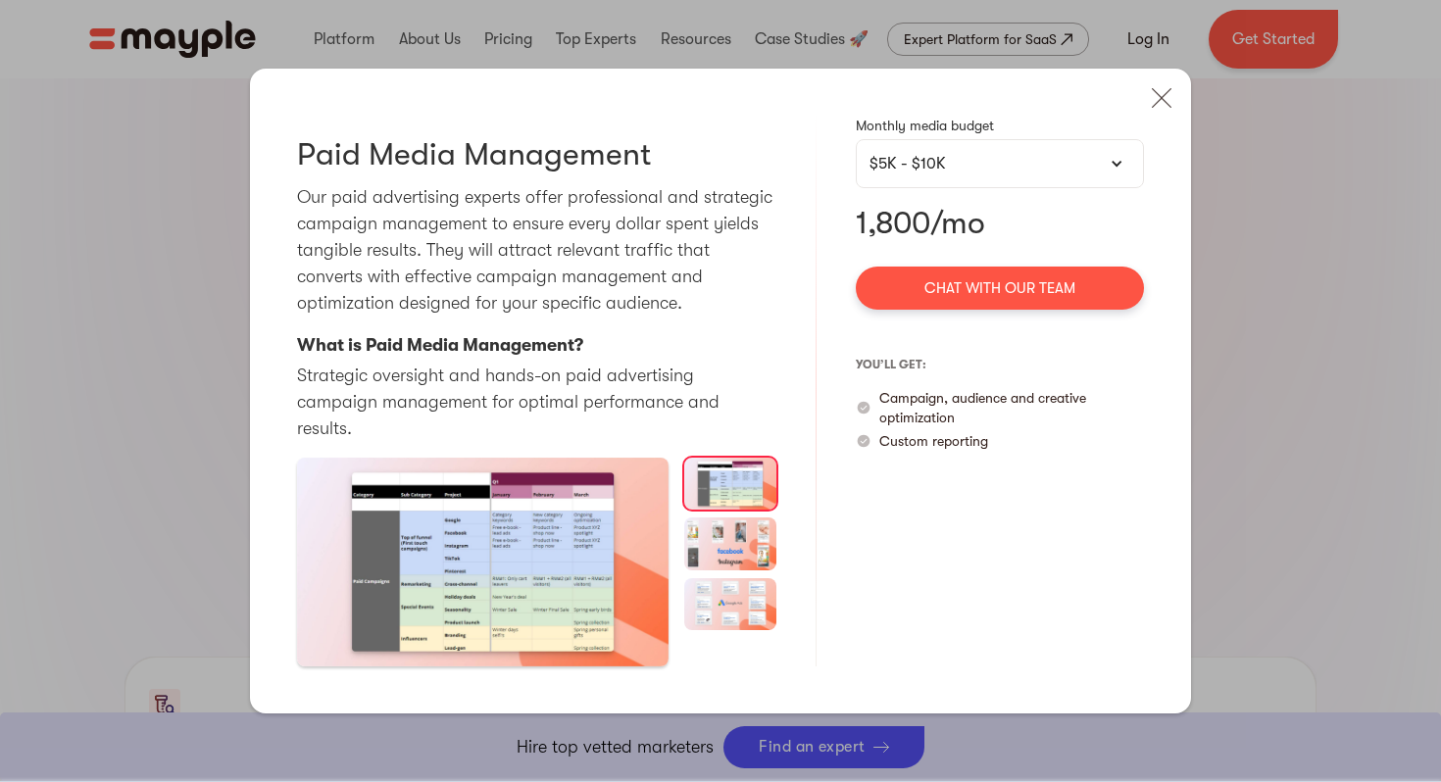
scroll to position [1075, 0]
click at [907, 161] on div "$5K - $10K" at bounding box center [1000, 163] width 288 height 49
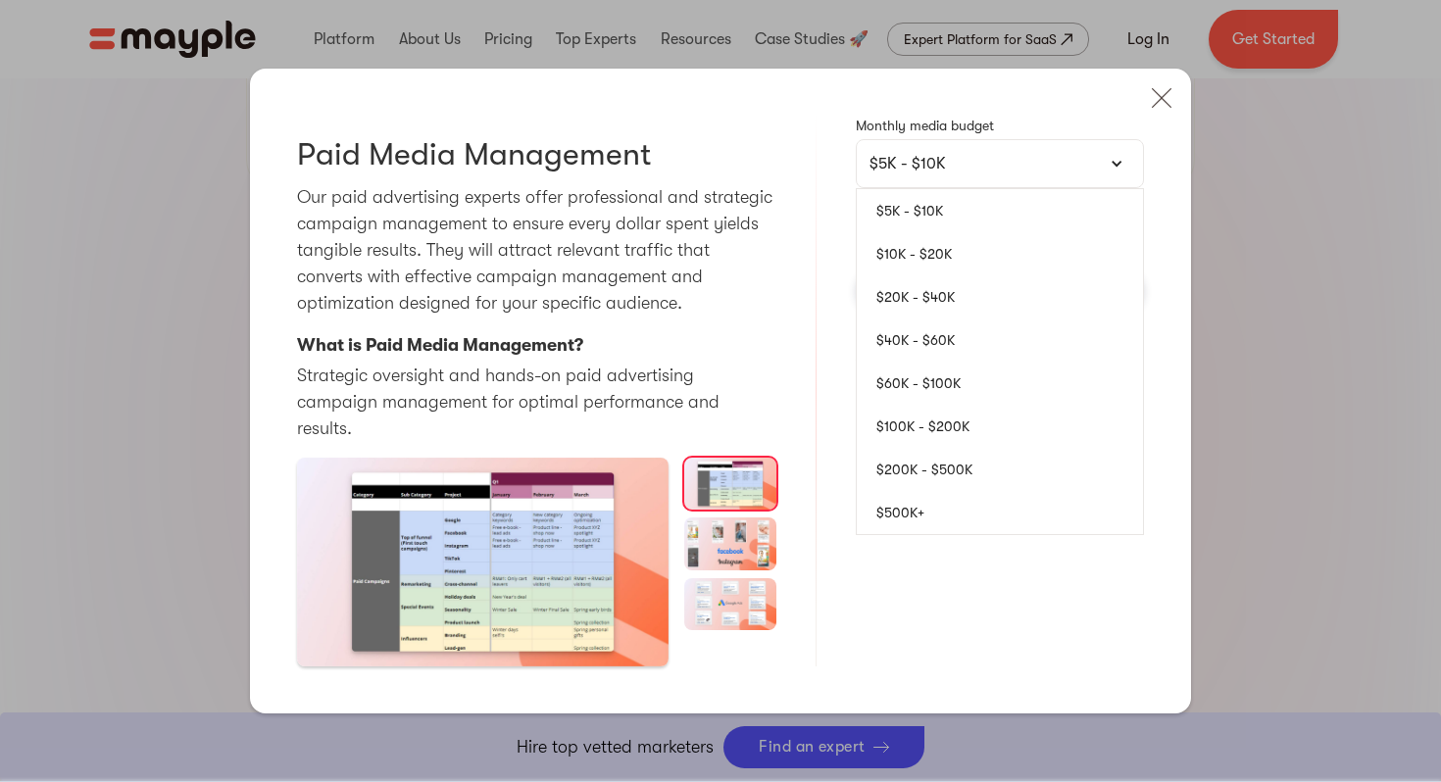
click at [907, 161] on div "$5K - $10K" at bounding box center [1000, 163] width 288 height 49
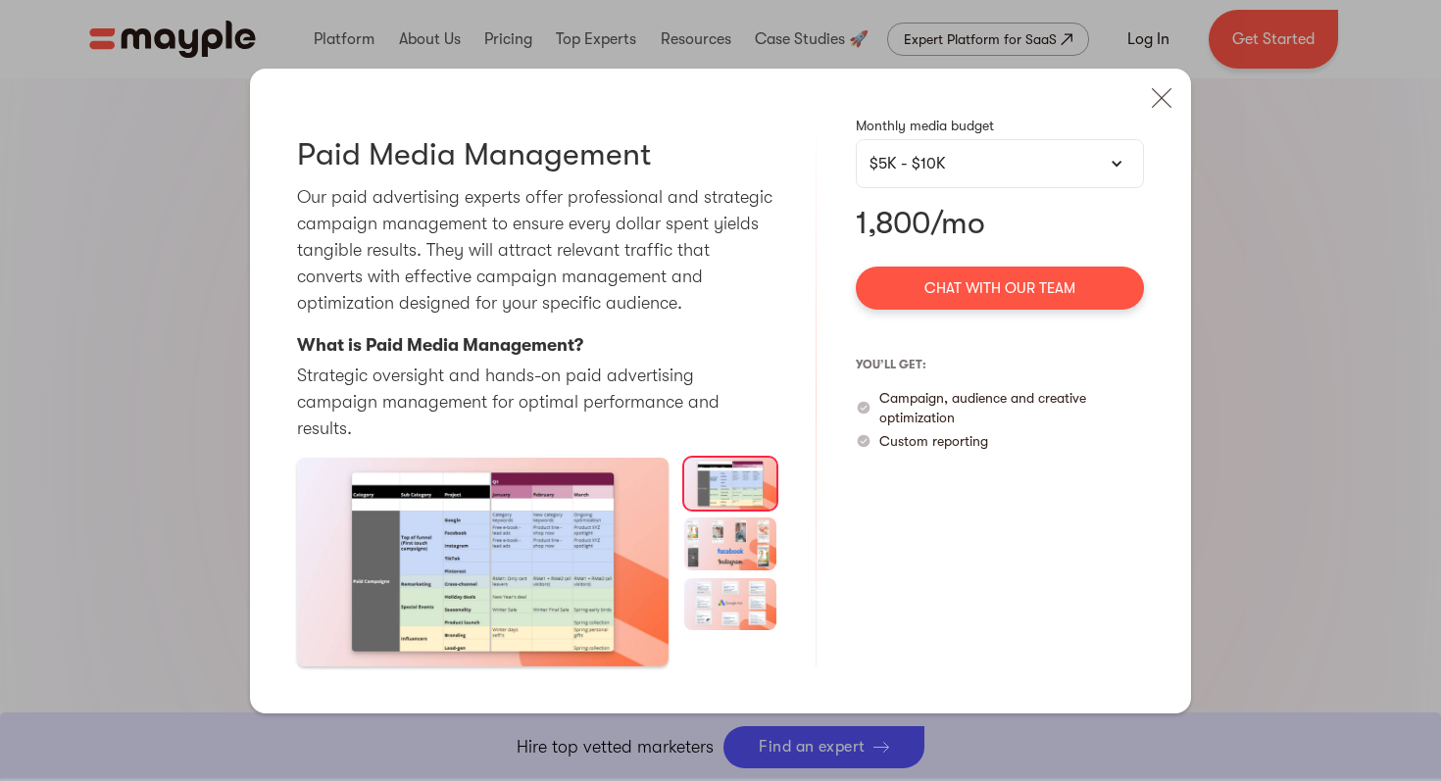
click at [911, 294] on link "Chat with our team" at bounding box center [1000, 288] width 288 height 43
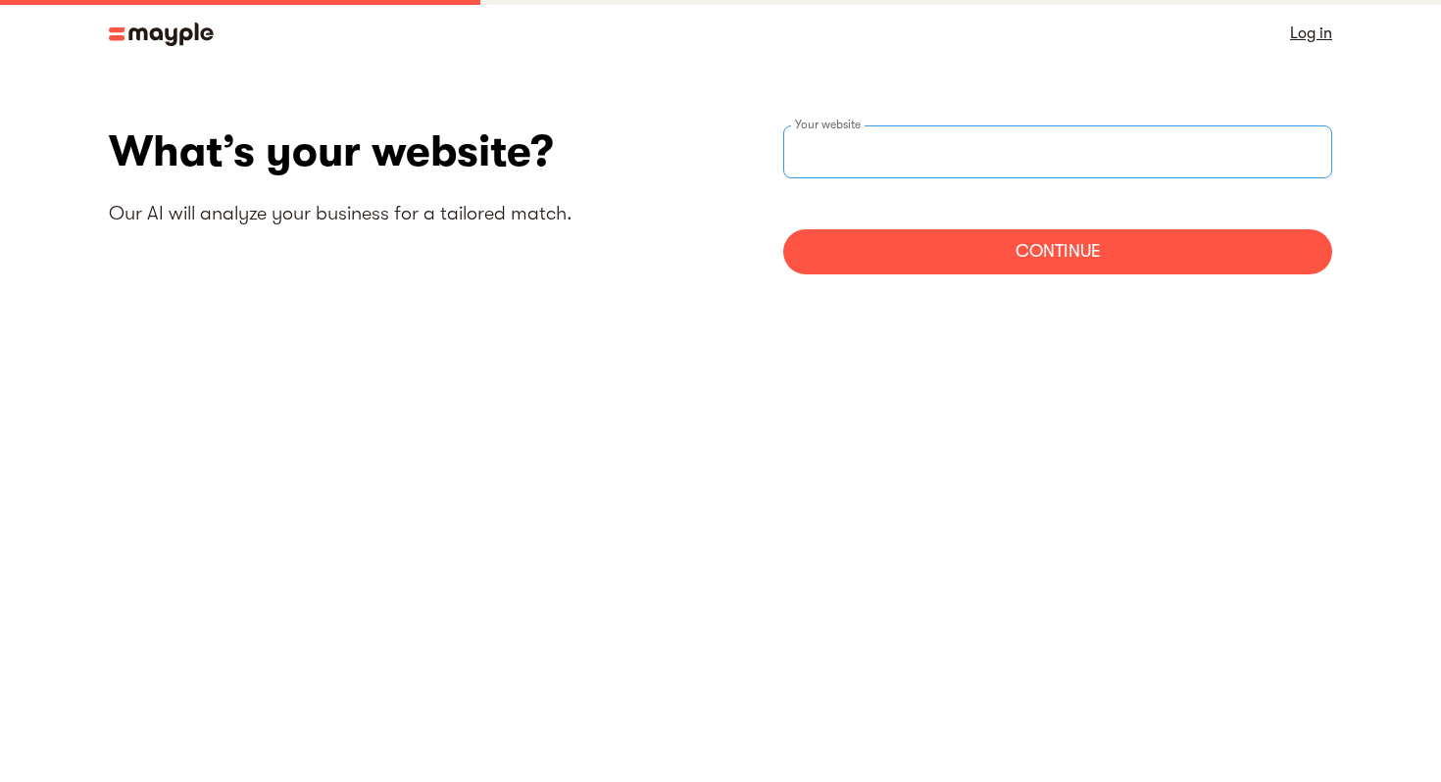
click at [897, 156] on input "websiteStep" at bounding box center [1057, 151] width 549 height 53
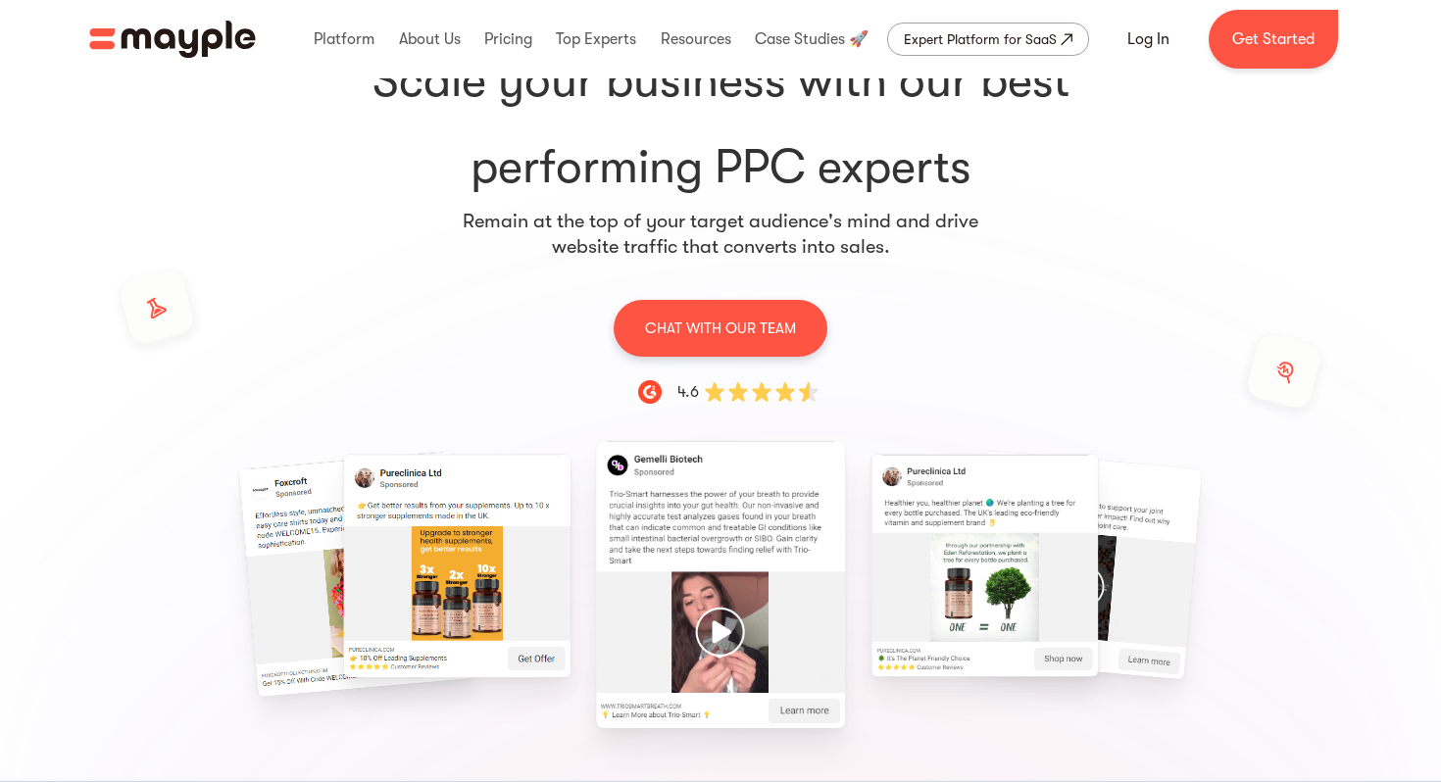
scroll to position [184, 0]
